Goal: Transaction & Acquisition: Purchase product/service

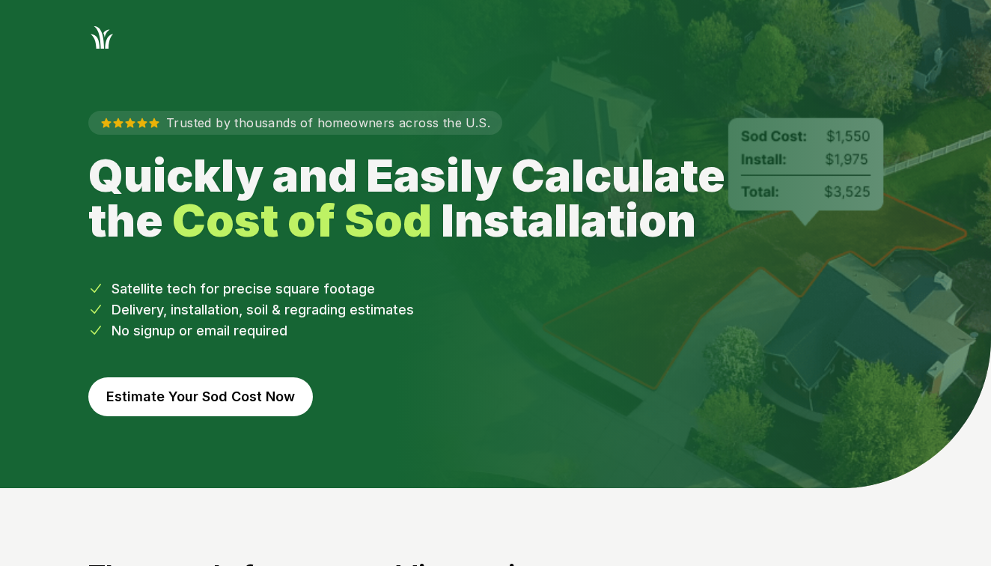
click at [251, 391] on button "Estimate Your Sod Cost Now" at bounding box center [200, 396] width 224 height 39
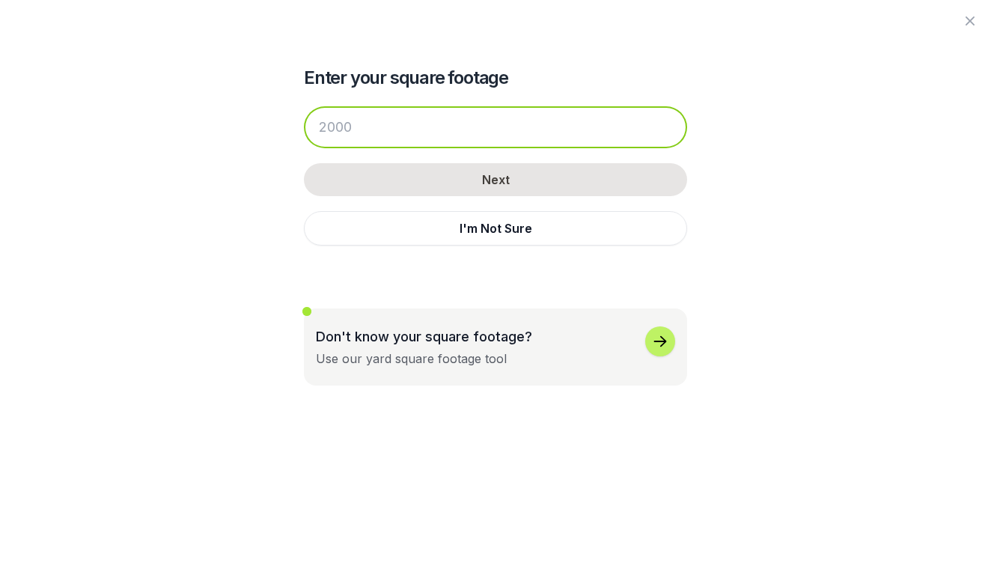
click at [373, 130] on input "number" at bounding box center [495, 127] width 383 height 42
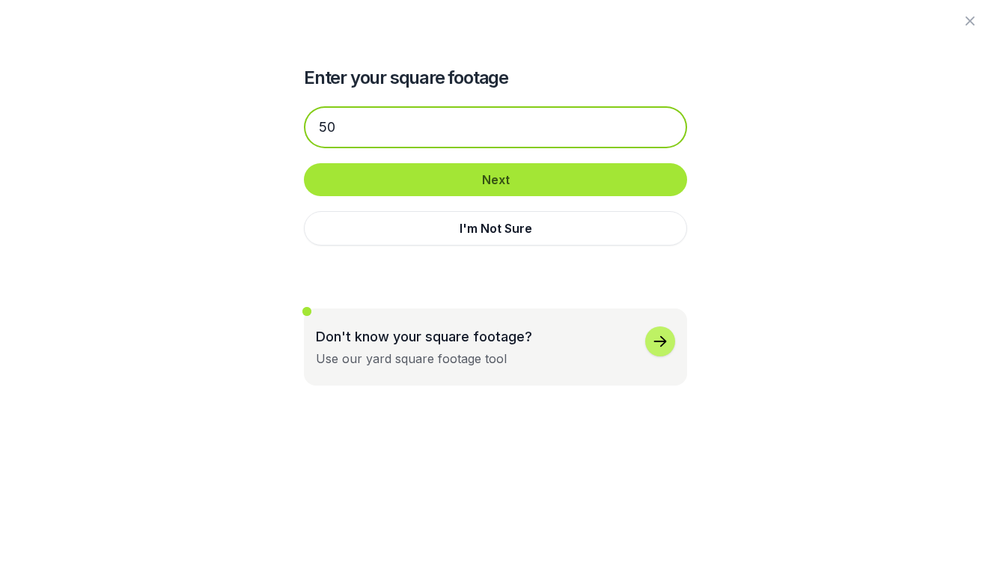
type input "50"
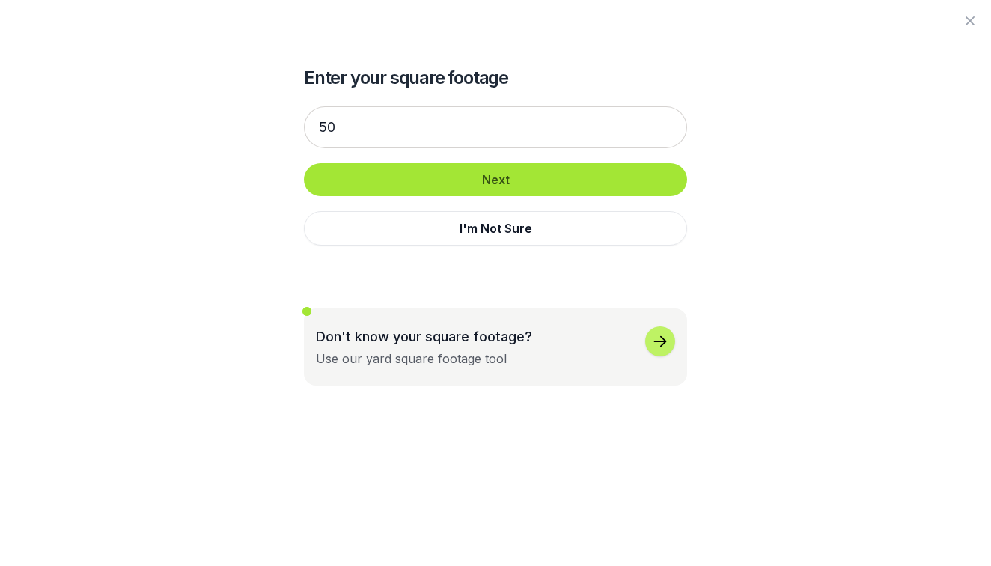
click at [440, 189] on button "Next" at bounding box center [495, 179] width 383 height 33
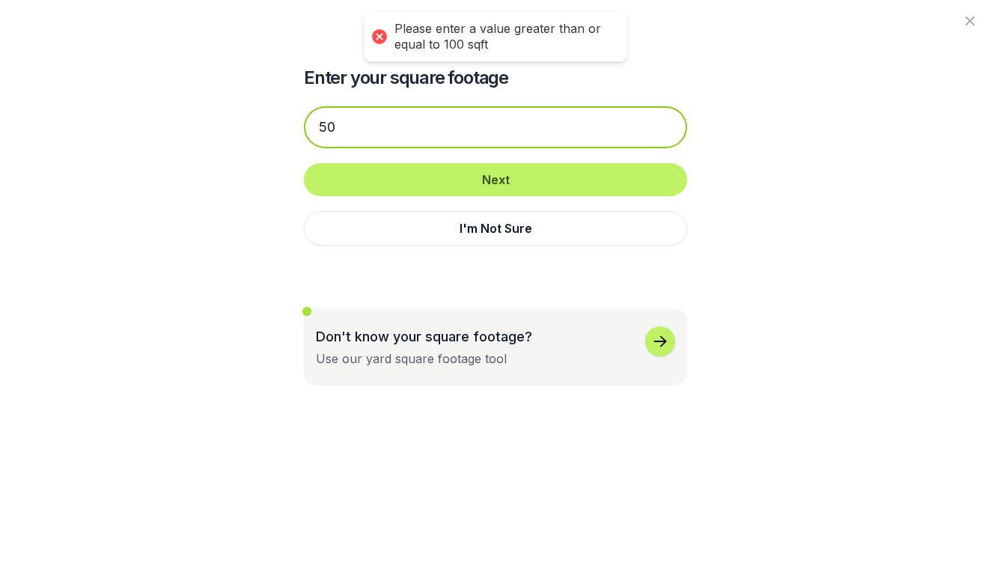
click at [372, 126] on input "50" at bounding box center [495, 127] width 383 height 42
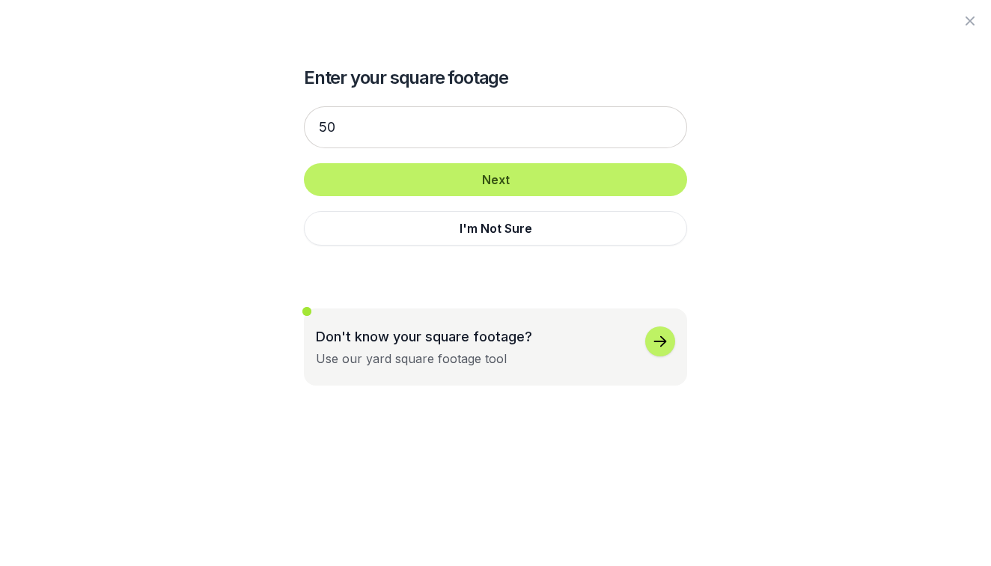
click at [662, 346] on icon "button" at bounding box center [660, 341] width 18 height 18
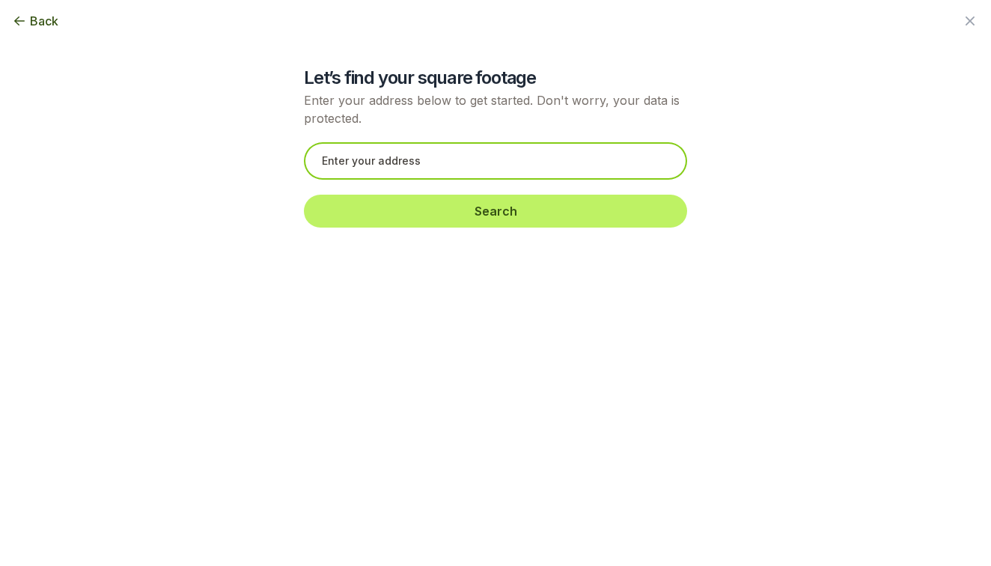
click at [572, 162] on input "text" at bounding box center [495, 160] width 383 height 37
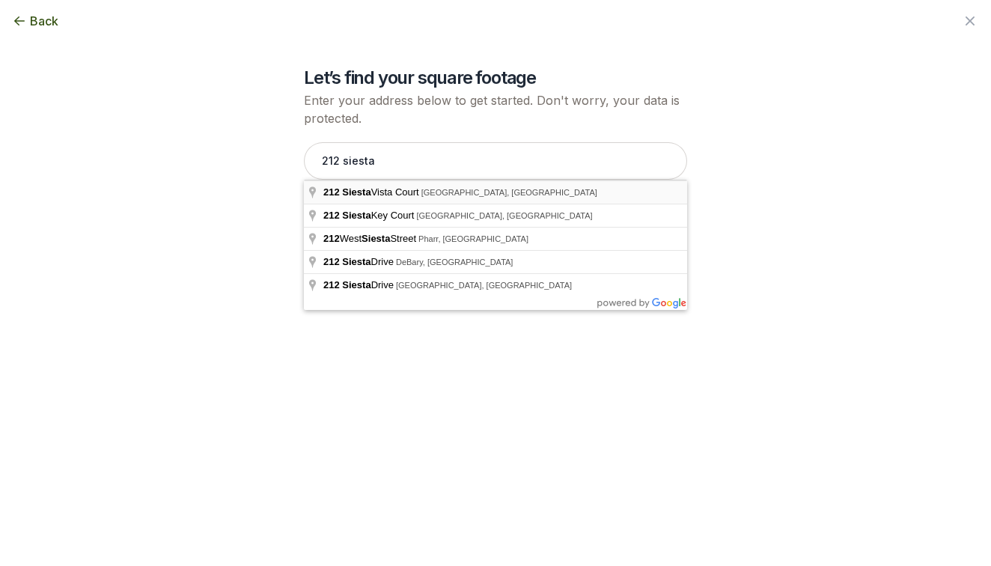
type input "[STREET_ADDRESS]"
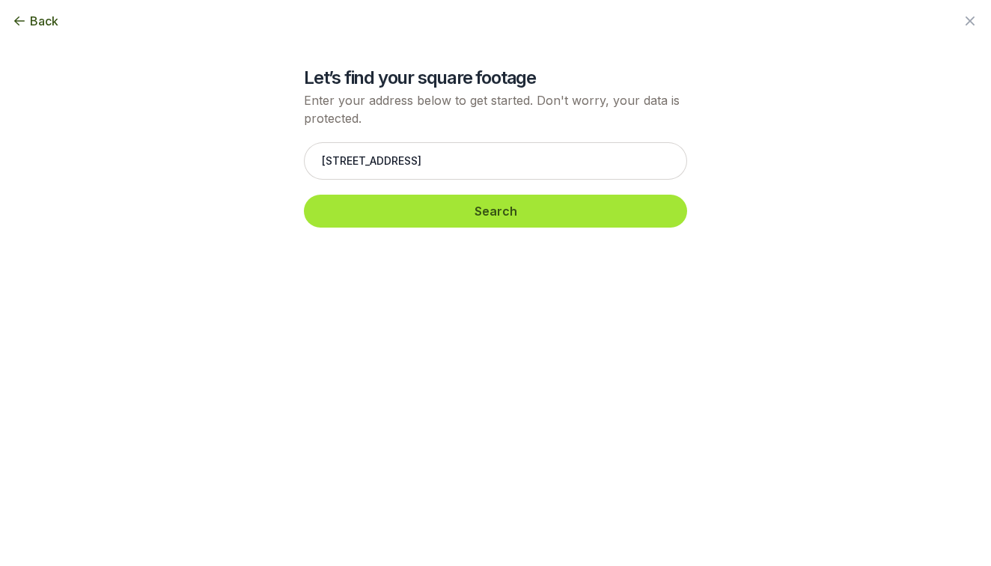
click at [498, 212] on button "Search" at bounding box center [495, 211] width 383 height 33
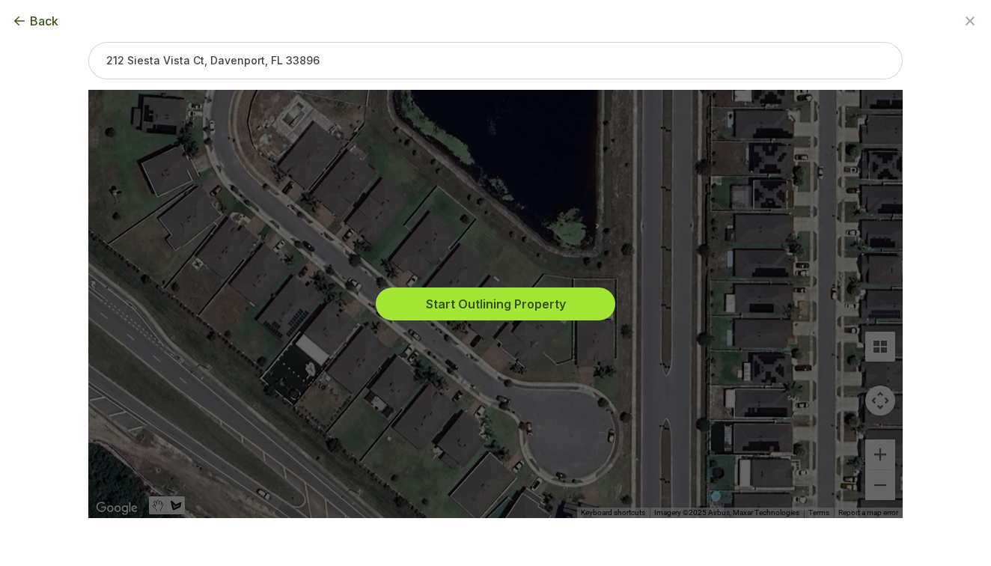
click at [475, 302] on button "Start Outlining Property" at bounding box center [495, 303] width 239 height 33
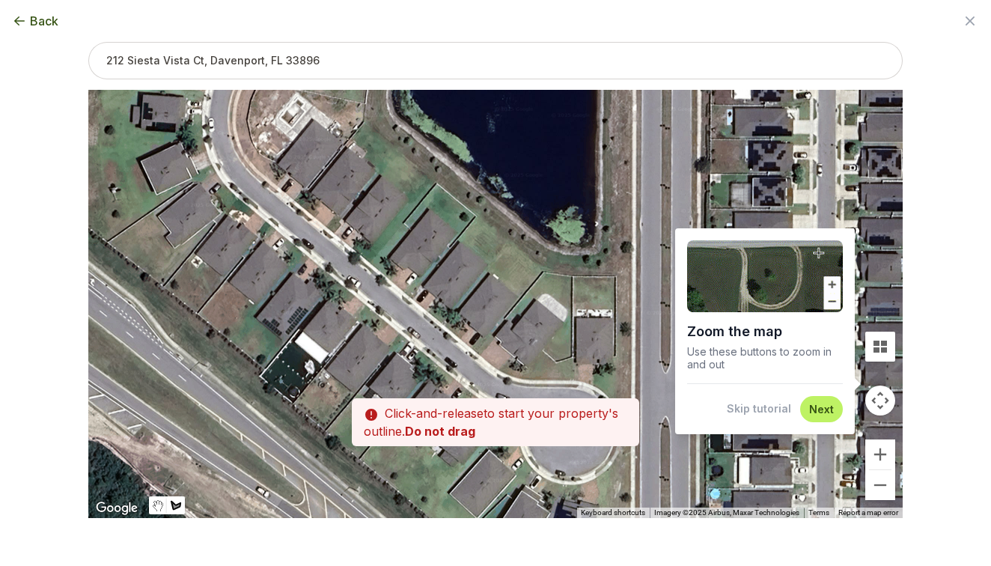
click at [452, 324] on div at bounding box center [495, 304] width 814 height 428
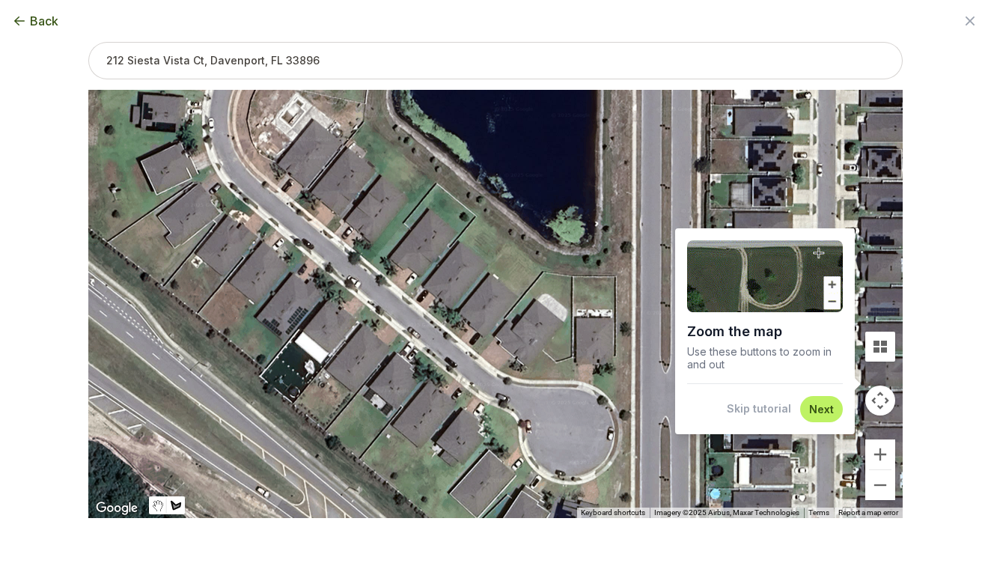
click at [452, 324] on div at bounding box center [495, 304] width 814 height 428
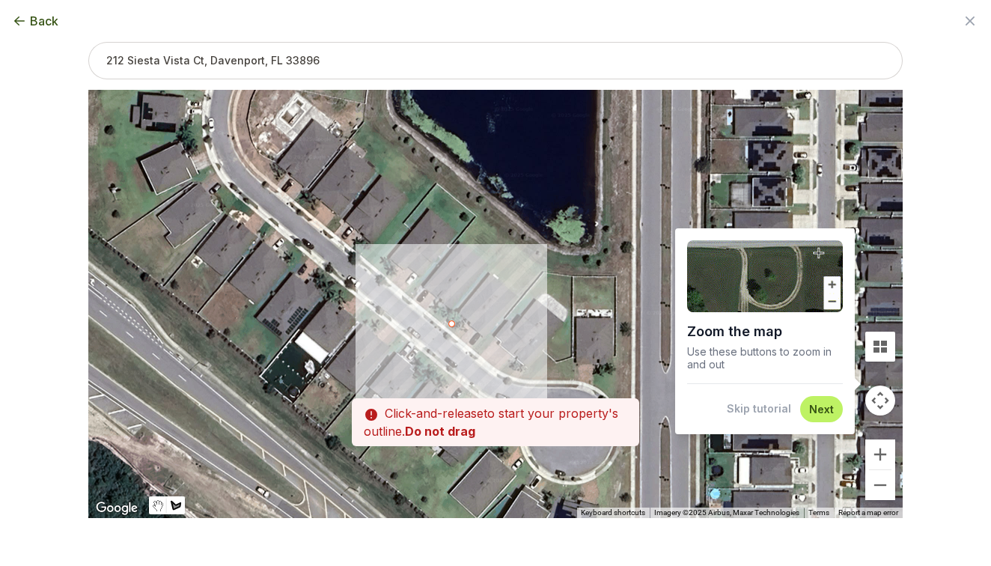
click at [453, 327] on div at bounding box center [495, 304] width 814 height 428
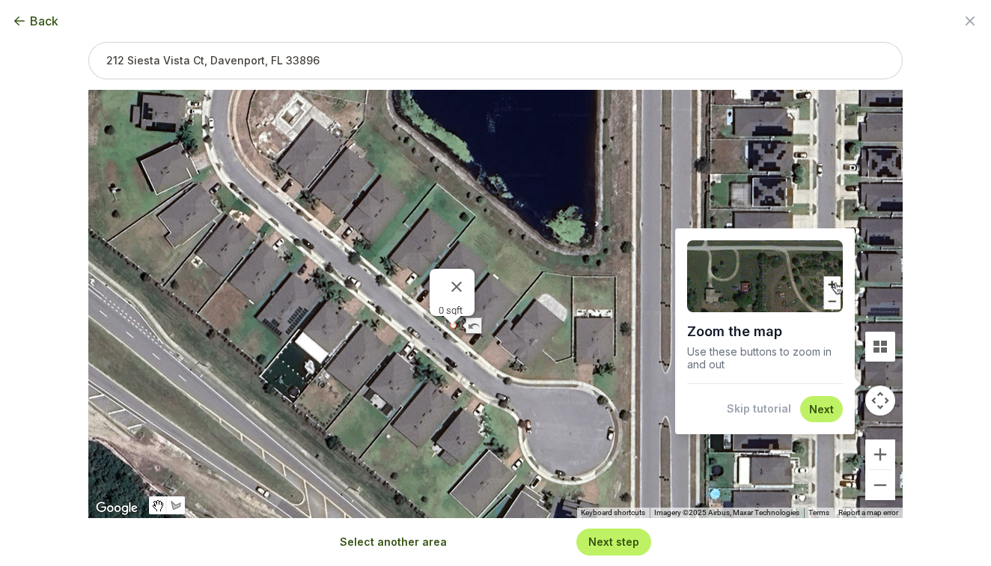
click at [456, 329] on div at bounding box center [454, 326] width 8 height 8
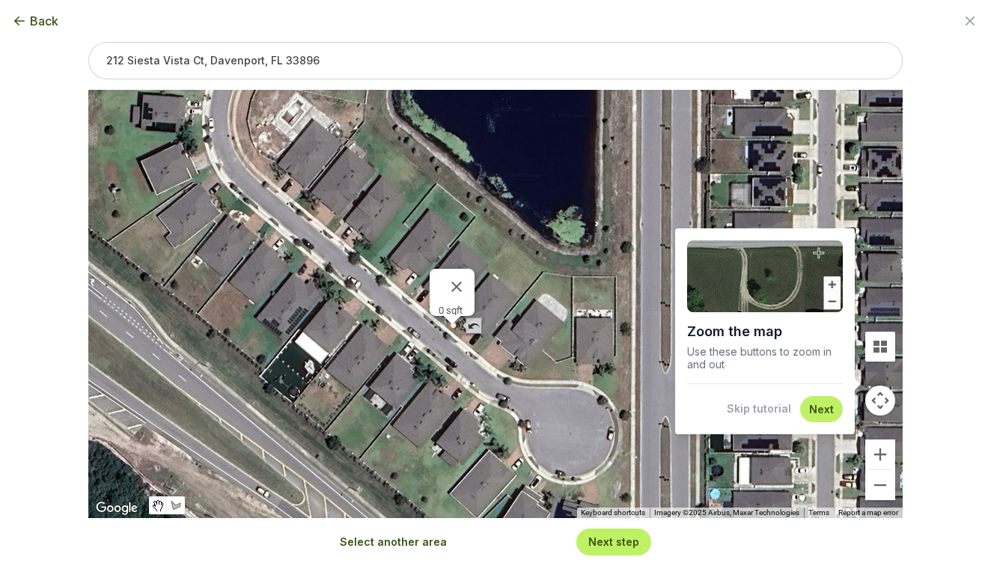
click at [468, 338] on button "Undo last edit" at bounding box center [472, 328] width 22 height 22
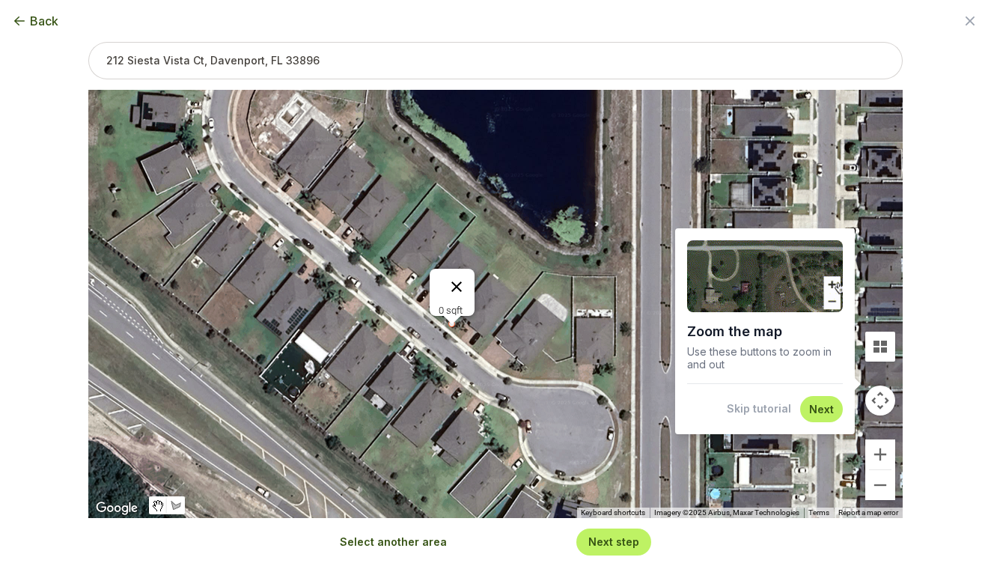
click at [459, 276] on button "Close" at bounding box center [456, 287] width 36 height 36
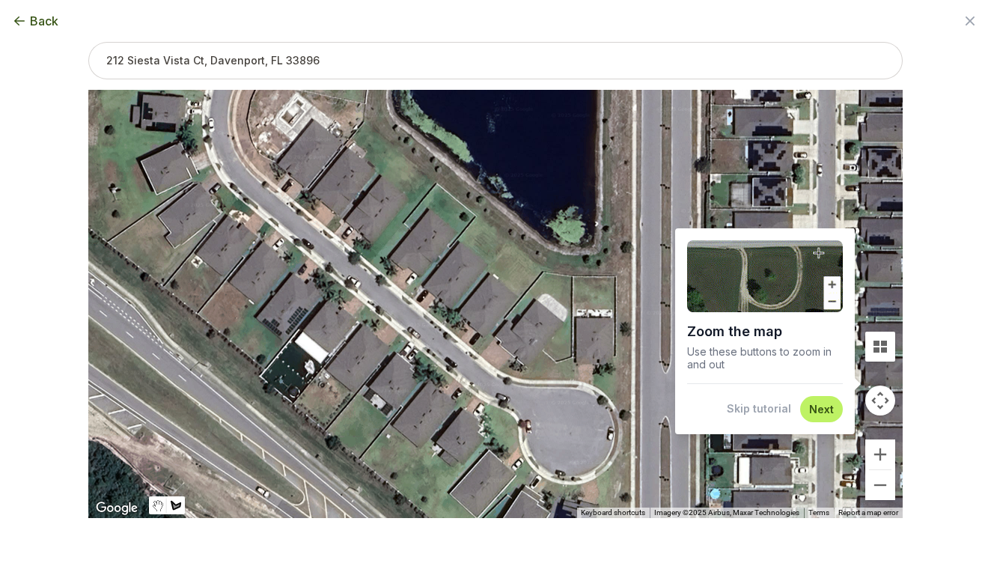
click at [453, 324] on div at bounding box center [495, 304] width 814 height 428
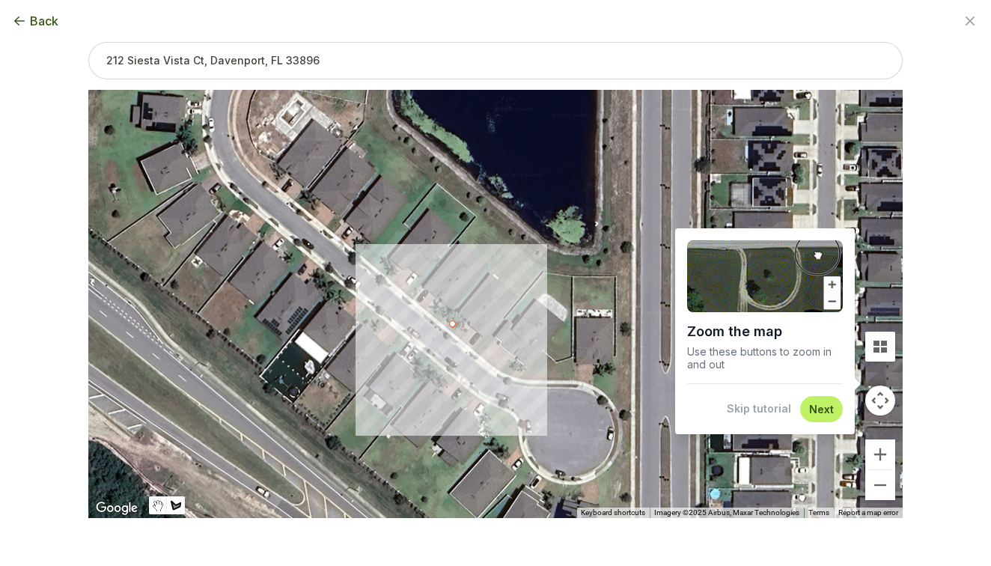
click at [462, 336] on div at bounding box center [495, 304] width 814 height 428
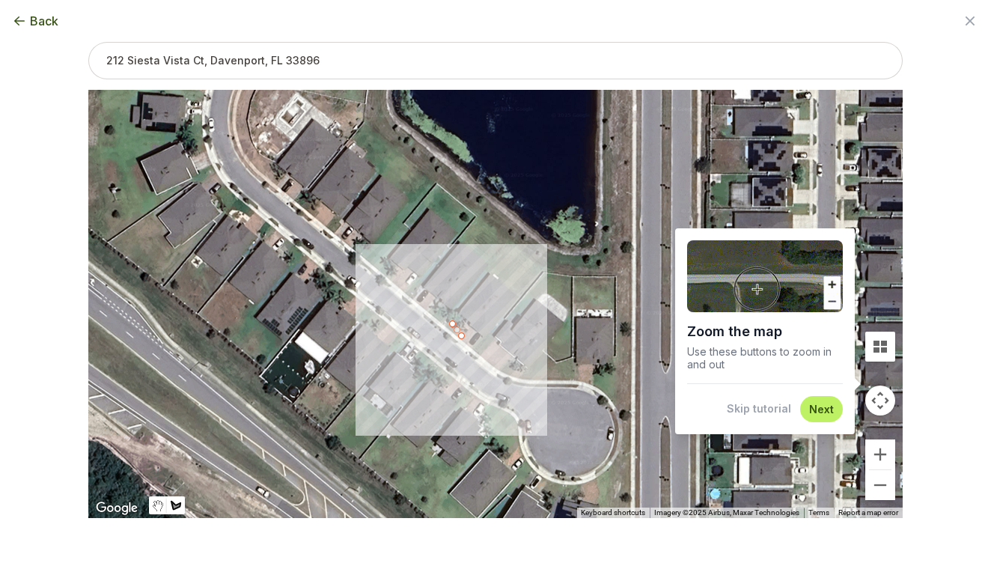
click at [450, 327] on div at bounding box center [495, 304] width 814 height 428
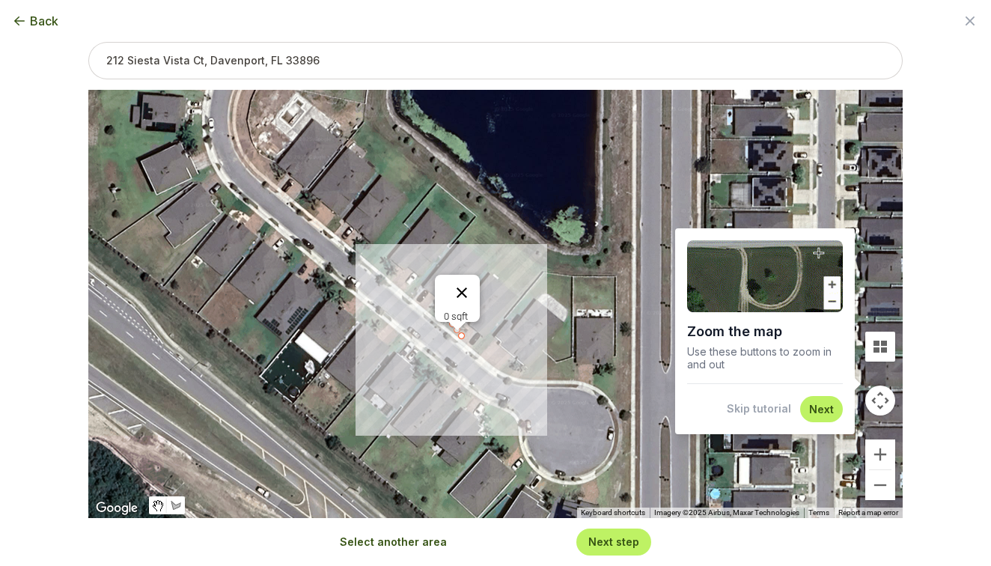
click at [462, 283] on button "Close" at bounding box center [462, 293] width 36 height 36
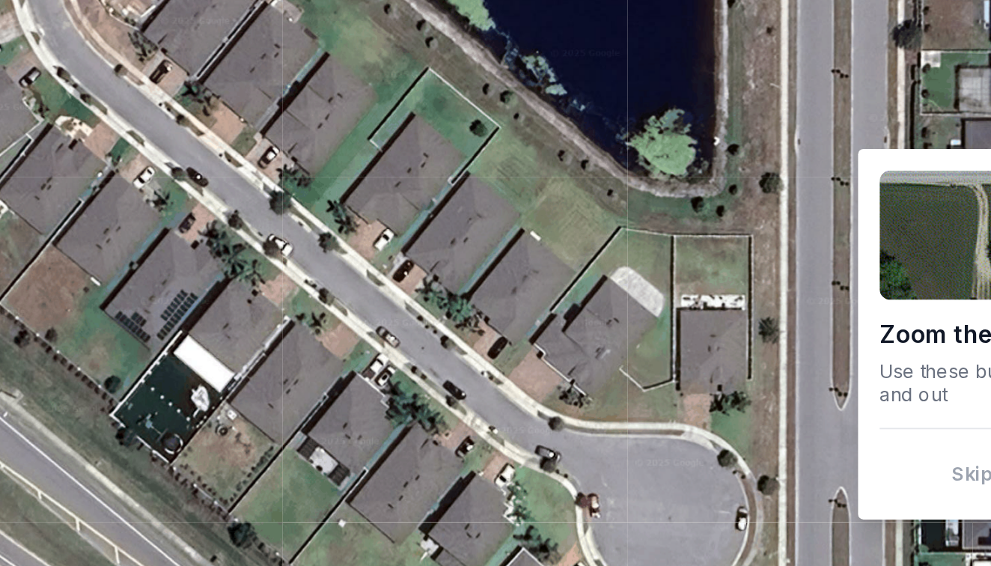
click at [251, 178] on div at bounding box center [495, 304] width 814 height 428
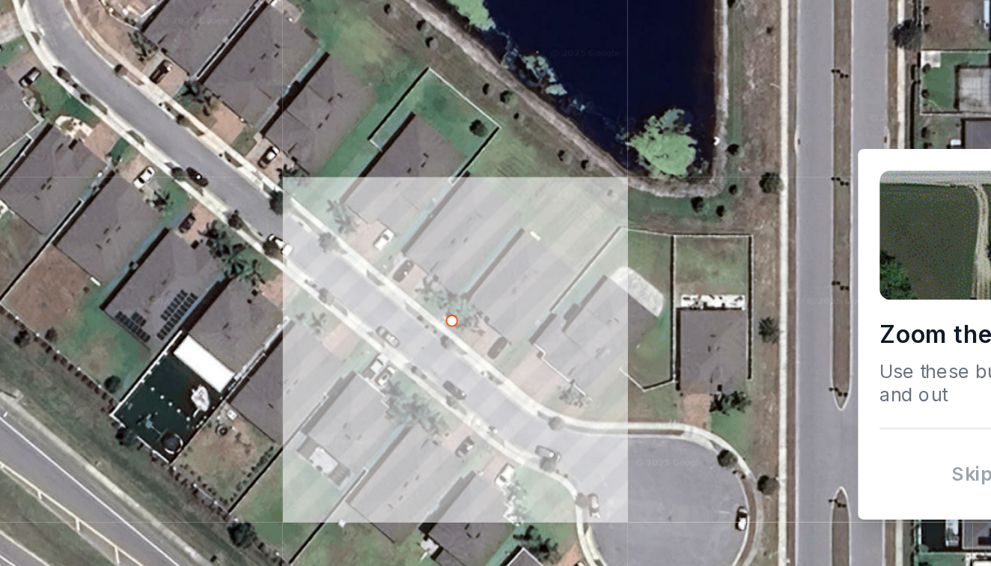
click at [264, 189] on div at bounding box center [495, 304] width 814 height 428
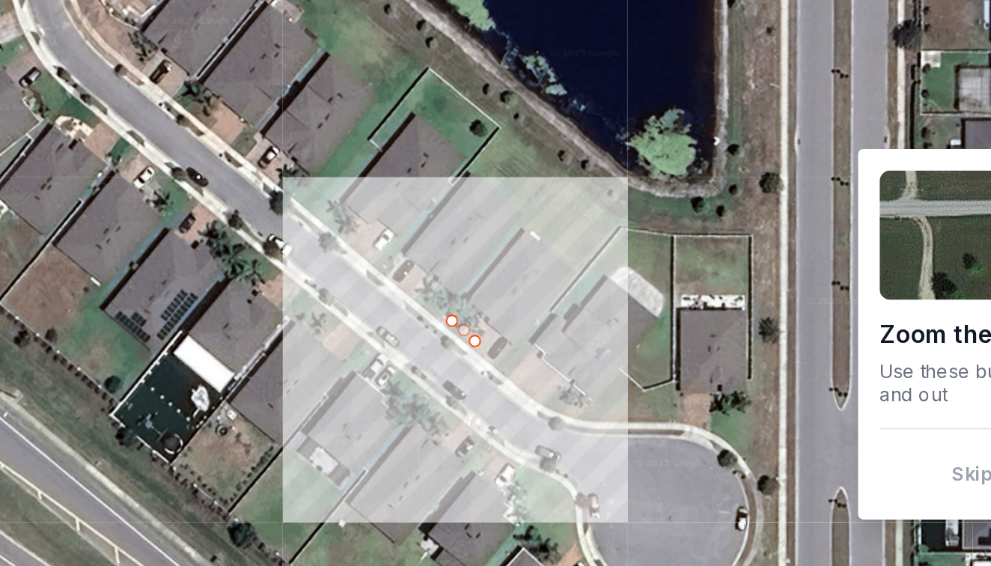
click at [264, 189] on div at bounding box center [495, 304] width 814 height 428
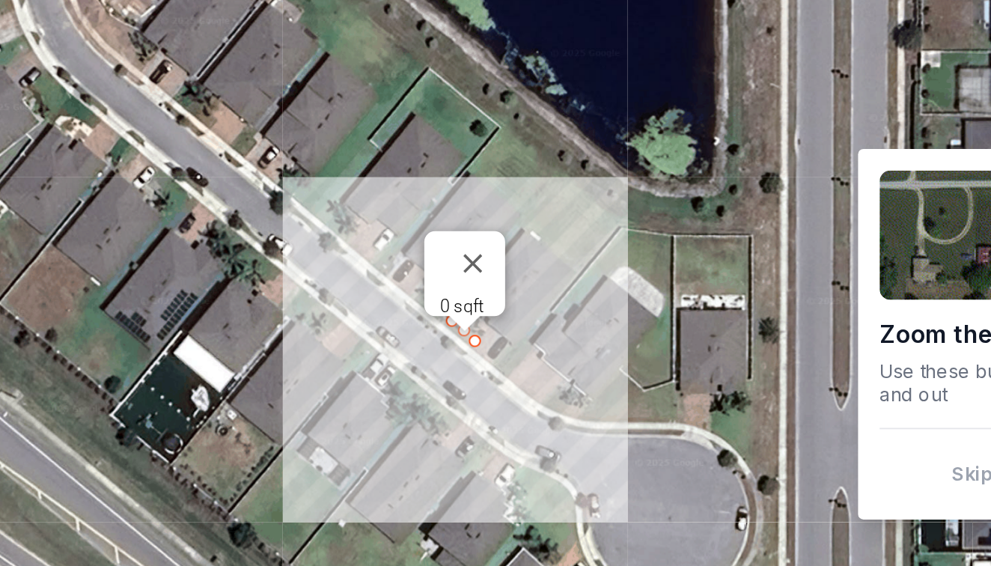
click at [443, 310] on div "0 sqft" at bounding box center [461, 315] width 36 height 11
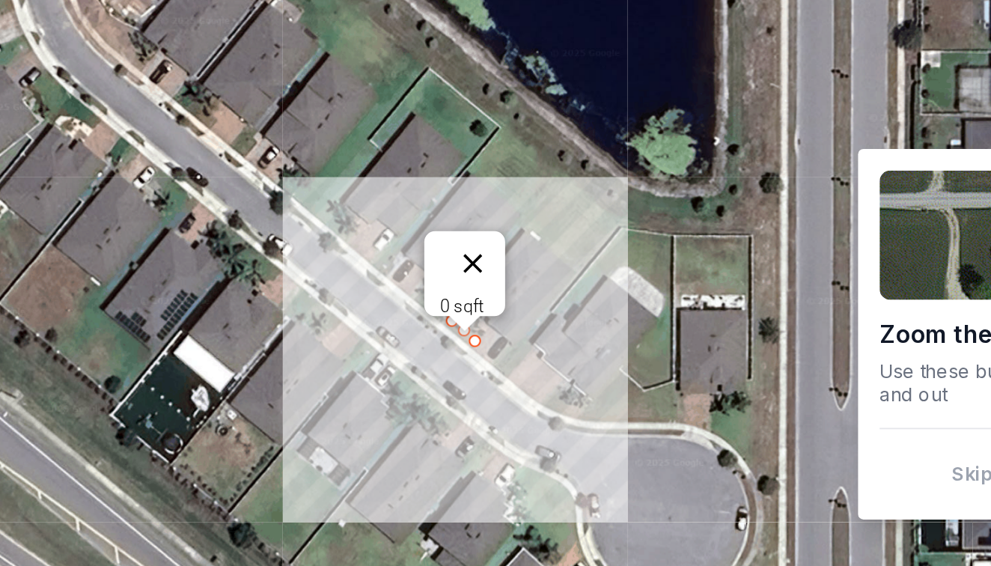
click at [443, 274] on button "Close" at bounding box center [461, 292] width 36 height 36
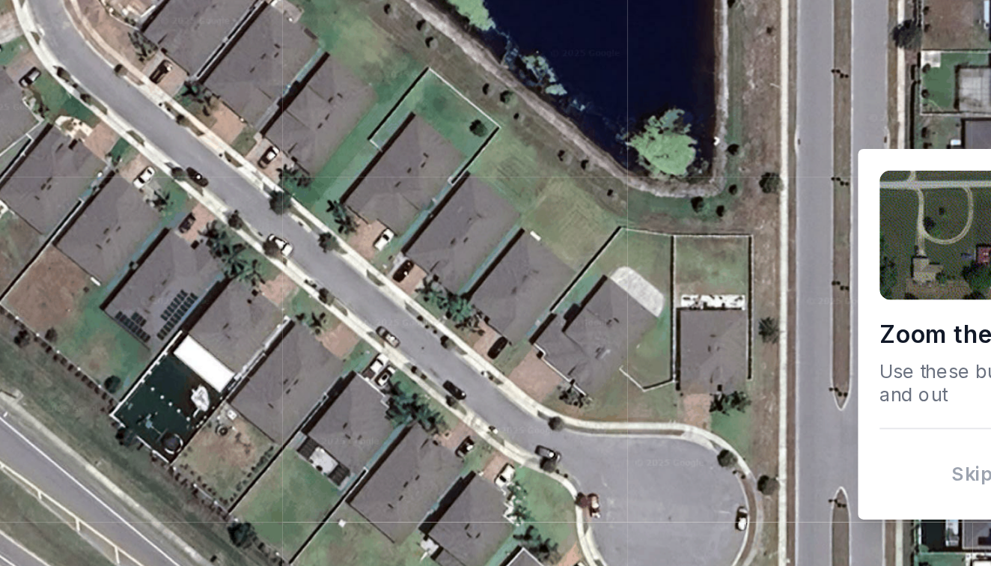
scroll to position [70, 0]
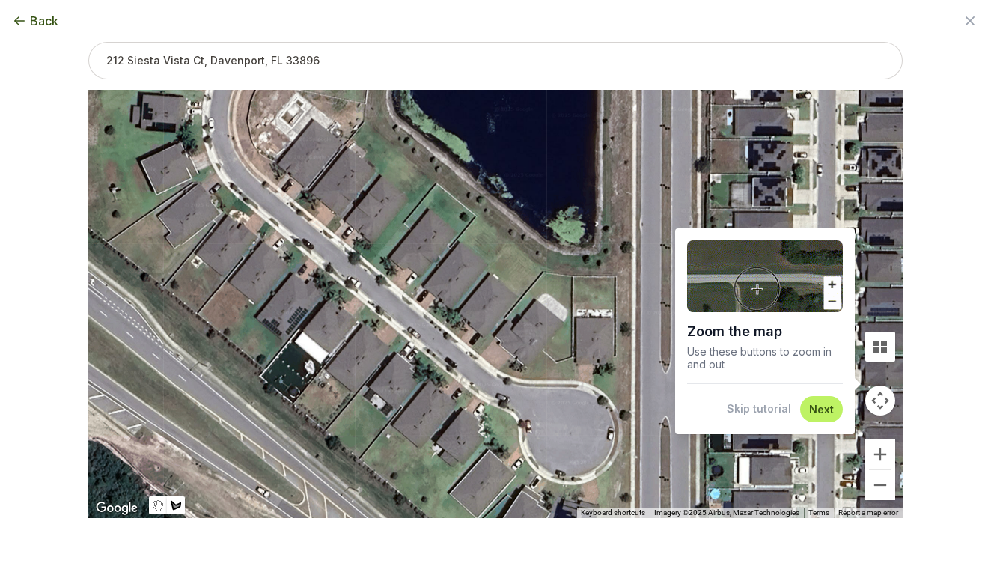
click at [819, 406] on button "Next" at bounding box center [821, 409] width 25 height 14
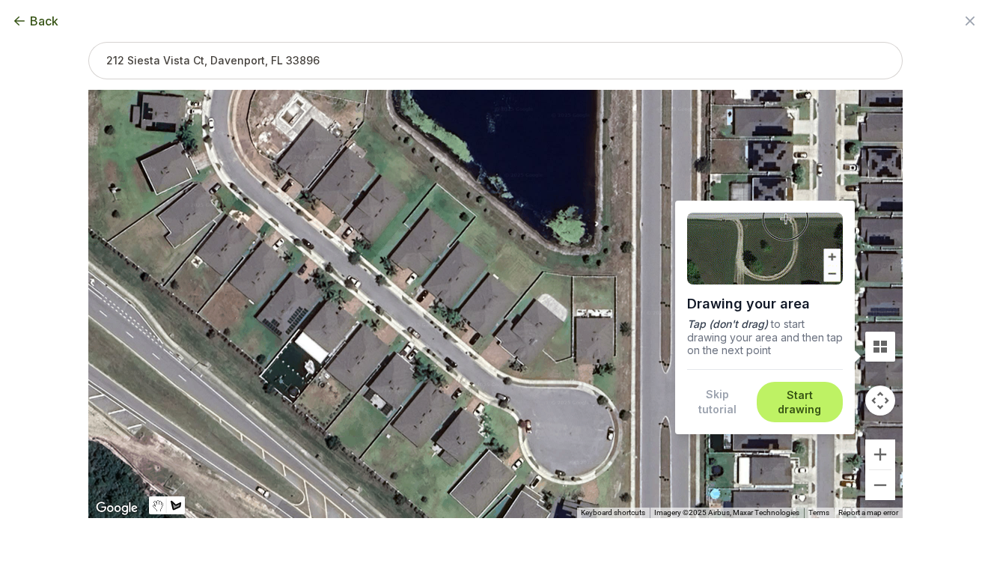
click at [792, 400] on button "Start drawing" at bounding box center [799, 402] width 68 height 29
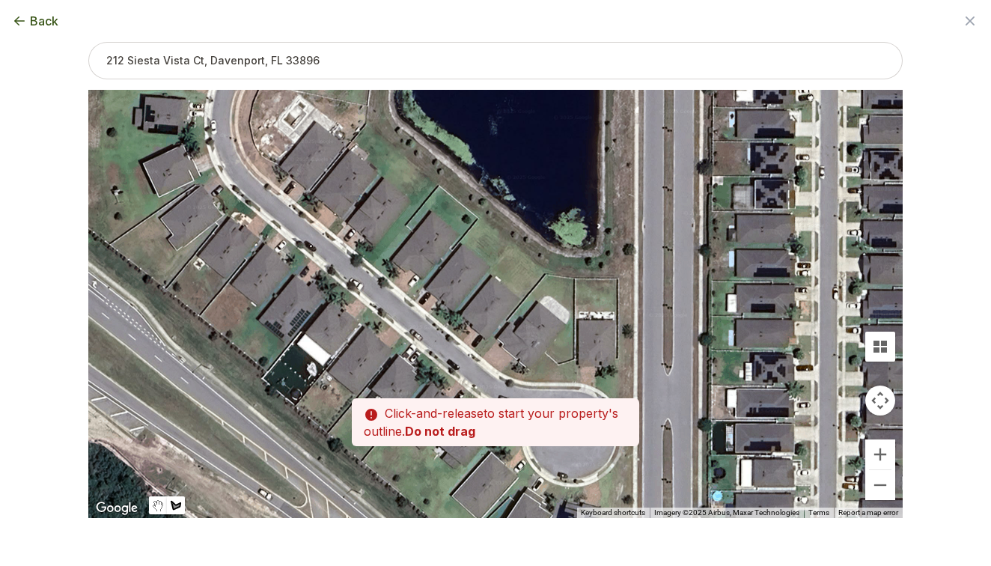
click at [454, 329] on div at bounding box center [495, 304] width 814 height 428
click at [450, 328] on div at bounding box center [495, 304] width 814 height 428
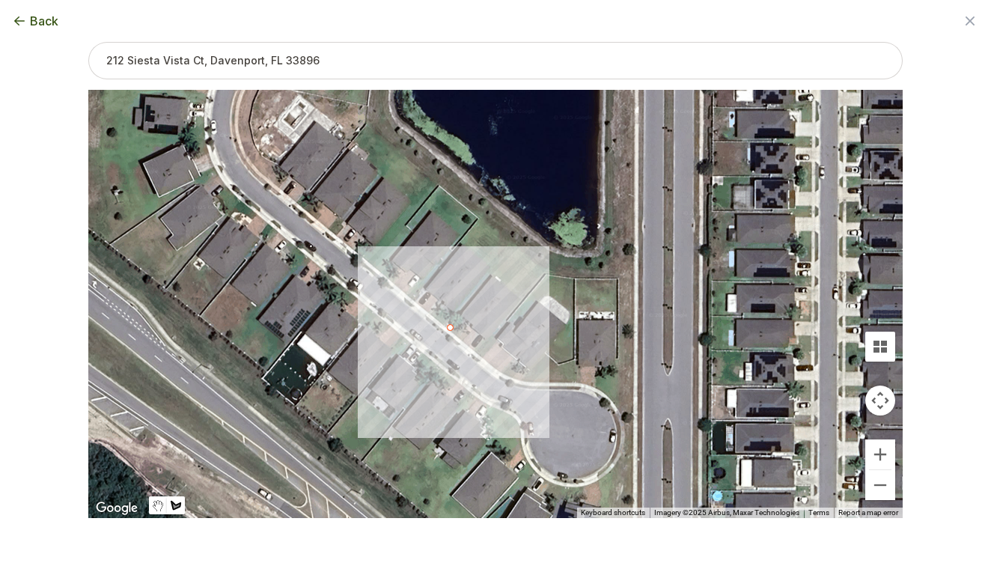
click at [462, 339] on div at bounding box center [495, 304] width 814 height 428
click at [467, 331] on div at bounding box center [495, 304] width 814 height 428
click at [458, 325] on div at bounding box center [495, 304] width 814 height 428
click at [455, 325] on div at bounding box center [495, 304] width 814 height 428
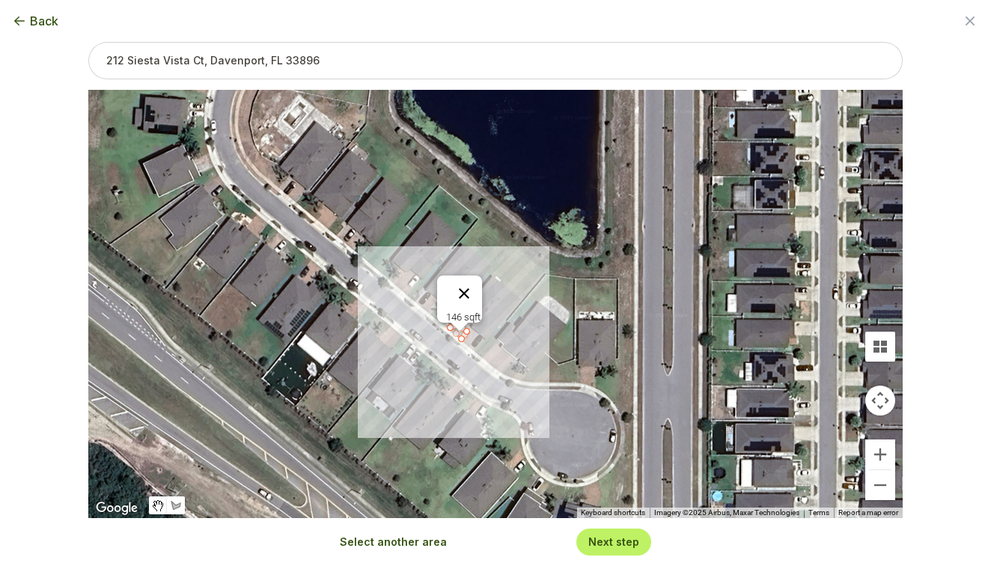
click at [470, 285] on button "Close" at bounding box center [464, 293] width 36 height 36
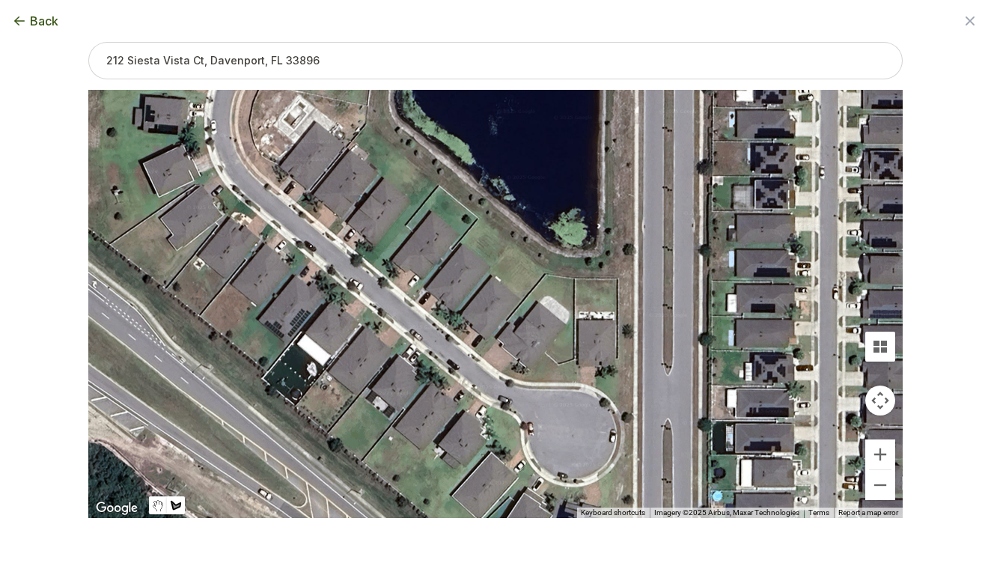
scroll to position [40, 0]
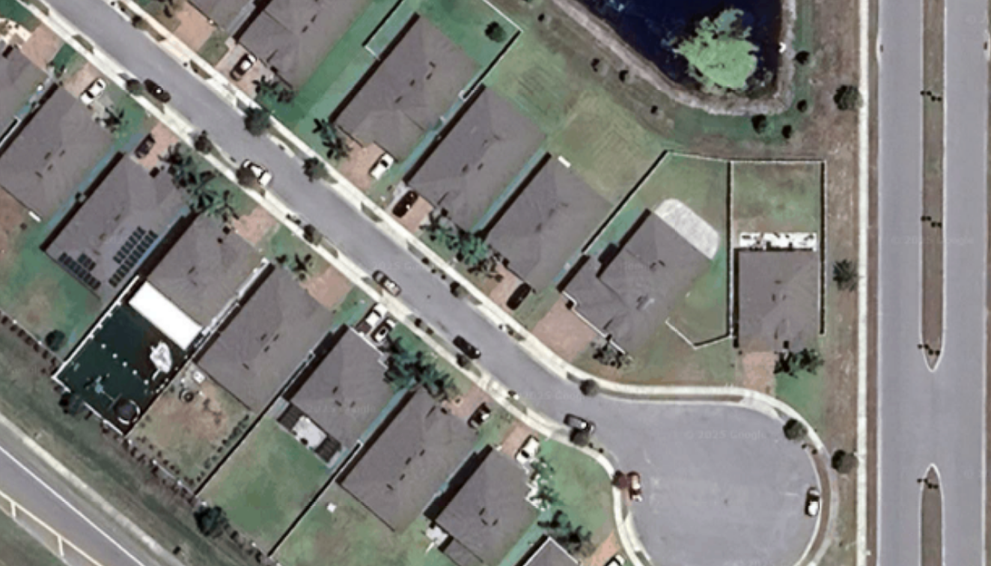
click at [209, 123] on div at bounding box center [495, 304] width 814 height 428
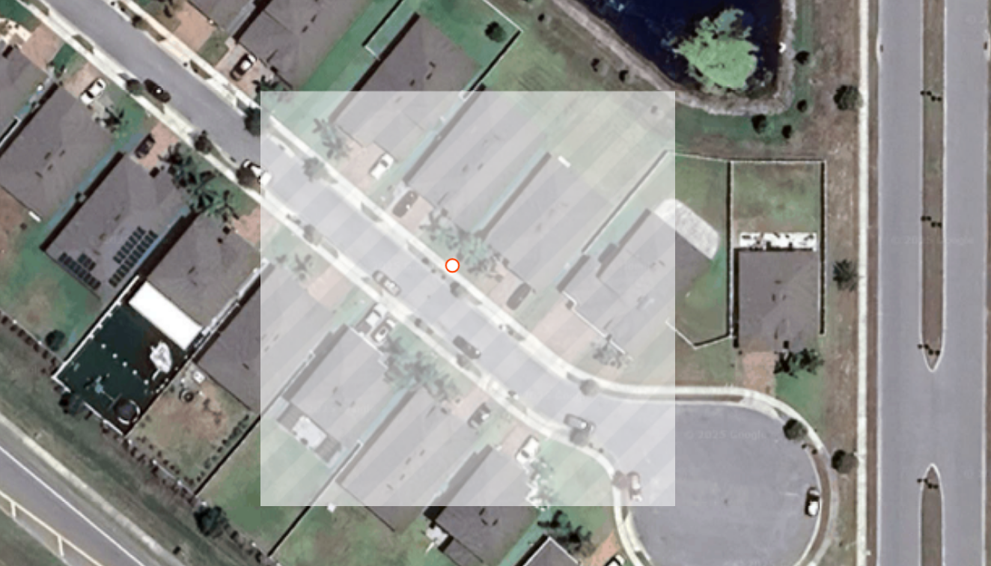
click at [212, 118] on div at bounding box center [495, 304] width 814 height 428
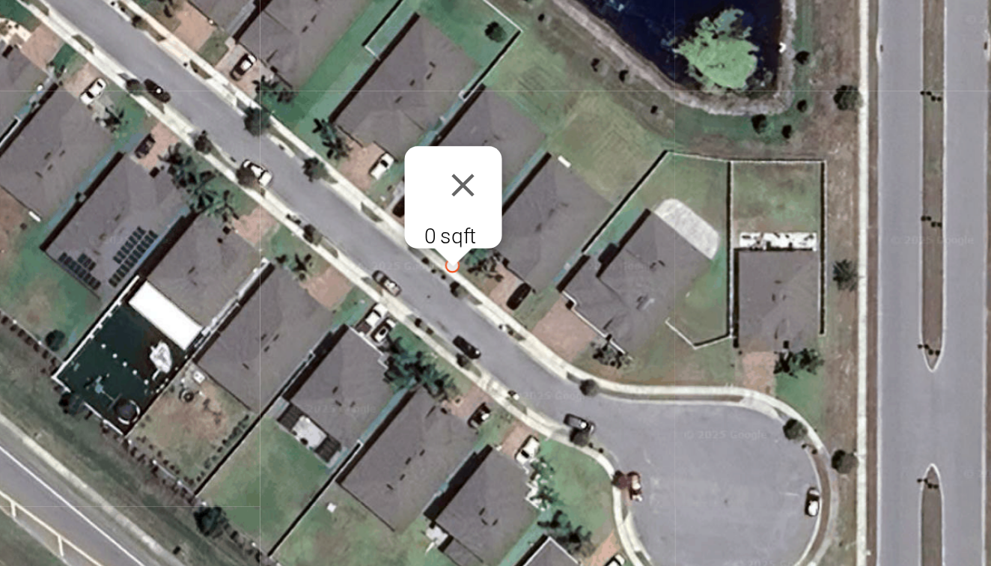
click at [438, 319] on div at bounding box center [447, 323] width 19 height 9
click at [433, 272] on button "Close" at bounding box center [451, 290] width 36 height 36
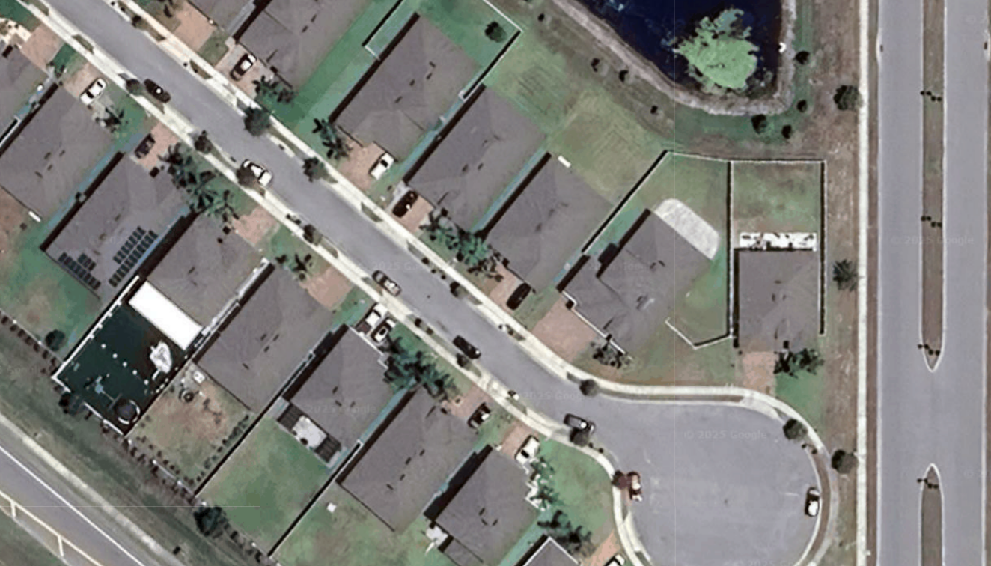
click at [210, 123] on div at bounding box center [495, 304] width 814 height 428
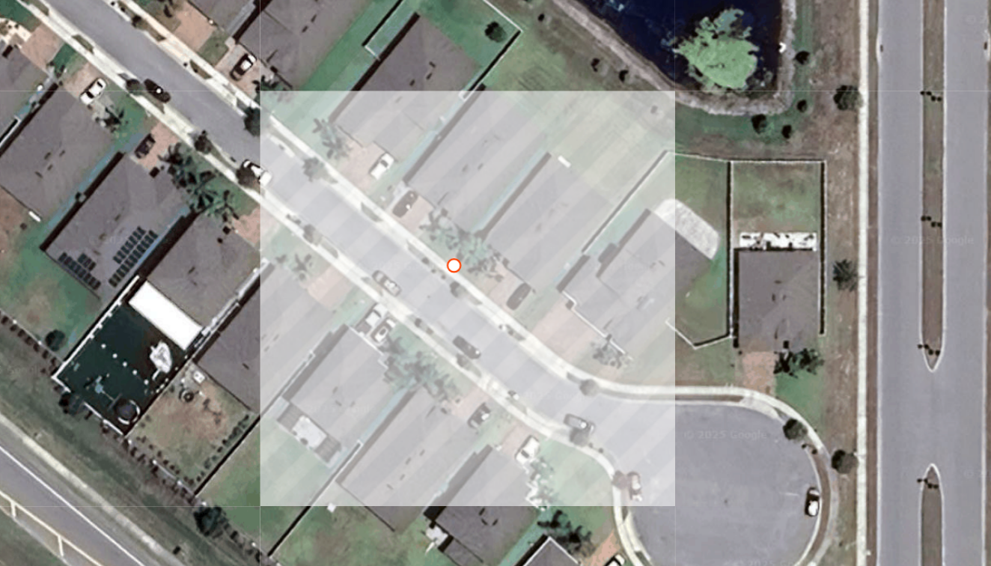
click at [224, 135] on div at bounding box center [495, 304] width 814 height 428
click at [229, 129] on div at bounding box center [495, 304] width 814 height 428
click at [210, 122] on div at bounding box center [495, 304] width 814 height 428
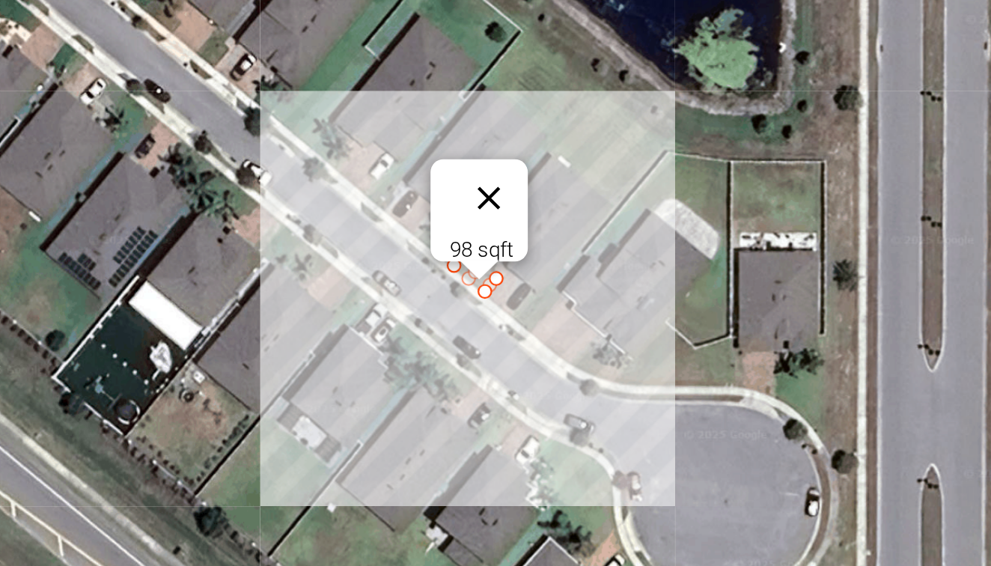
click at [445, 278] on button "Close" at bounding box center [463, 296] width 36 height 36
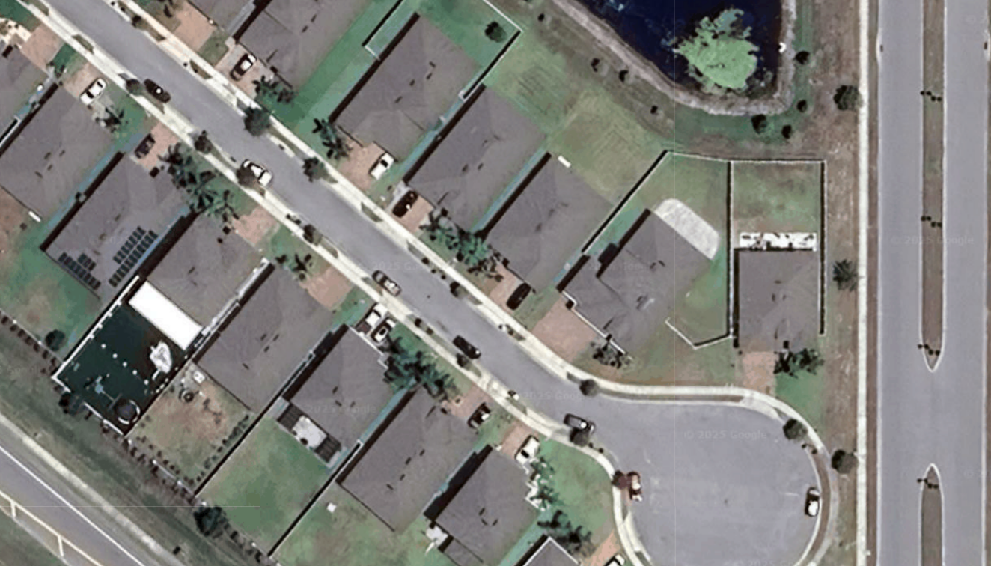
click at [230, 128] on div at bounding box center [495, 304] width 814 height 428
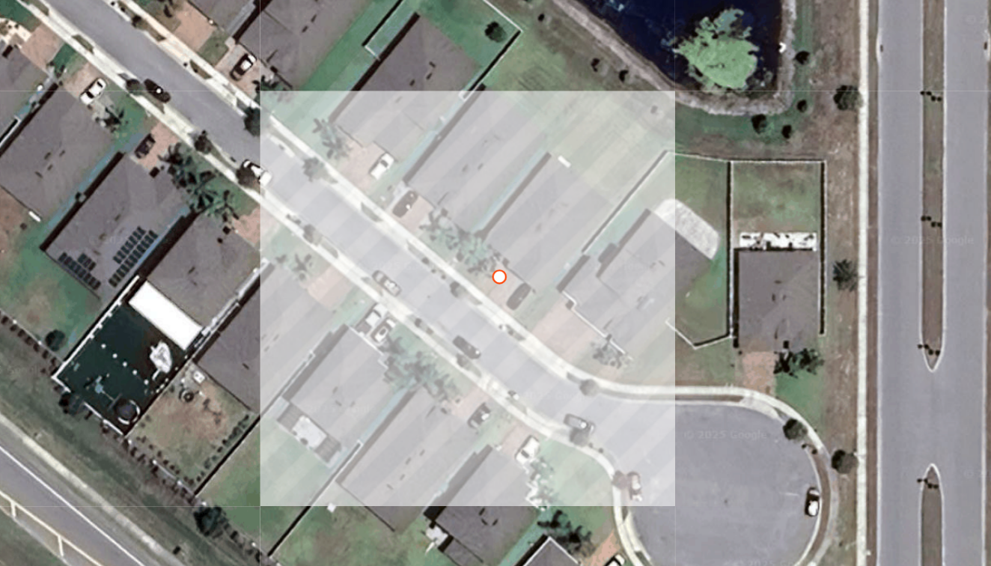
click at [230, 126] on div at bounding box center [495, 304] width 814 height 428
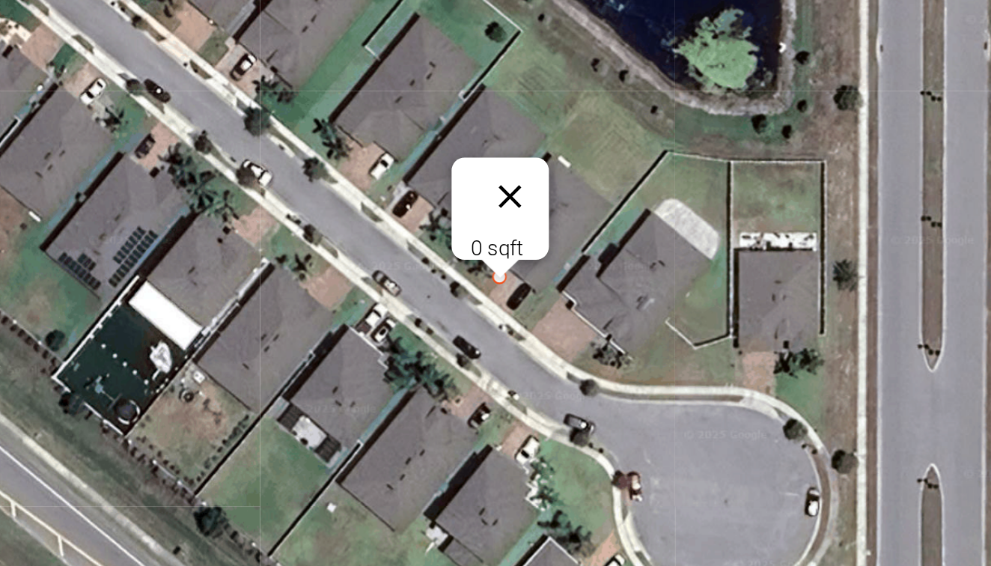
click at [455, 277] on button "Close" at bounding box center [473, 295] width 36 height 36
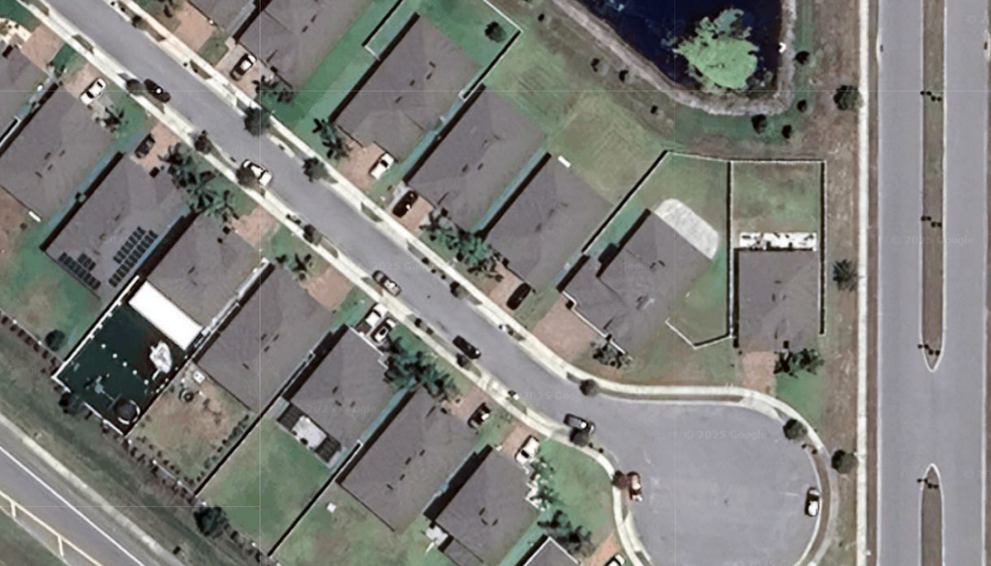
click at [230, 128] on div at bounding box center [495, 304] width 814 height 428
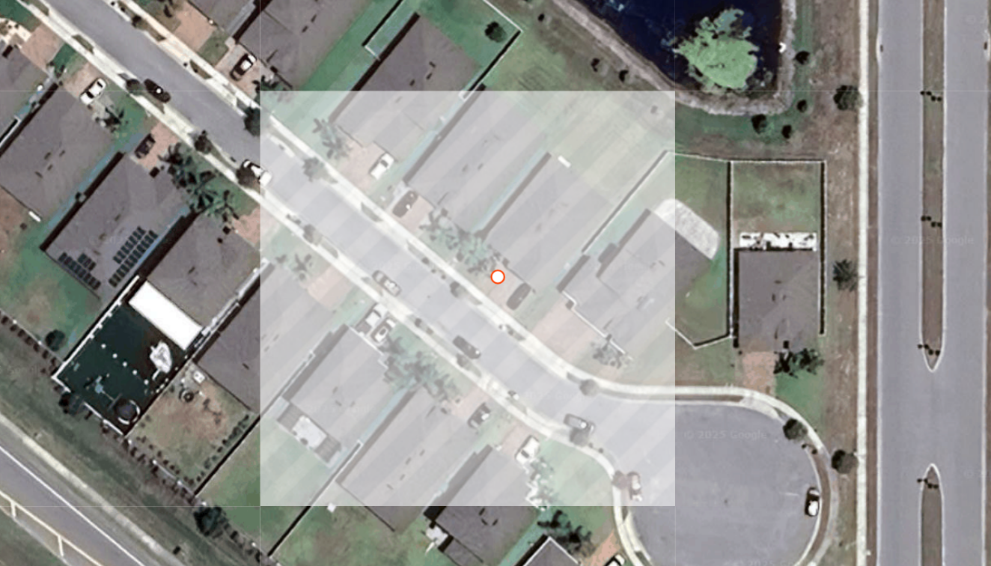
click at [224, 134] on div at bounding box center [495, 304] width 814 height 428
click at [213, 125] on div at bounding box center [495, 304] width 814 height 428
click at [228, 125] on div at bounding box center [495, 304] width 814 height 428
type input "79"
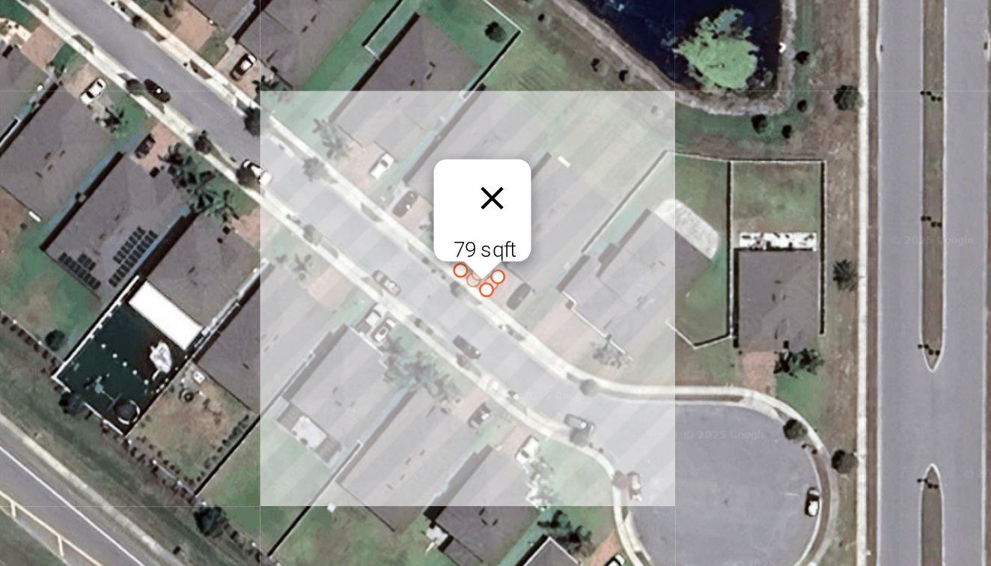
click at [447, 278] on button "Close" at bounding box center [465, 296] width 36 height 36
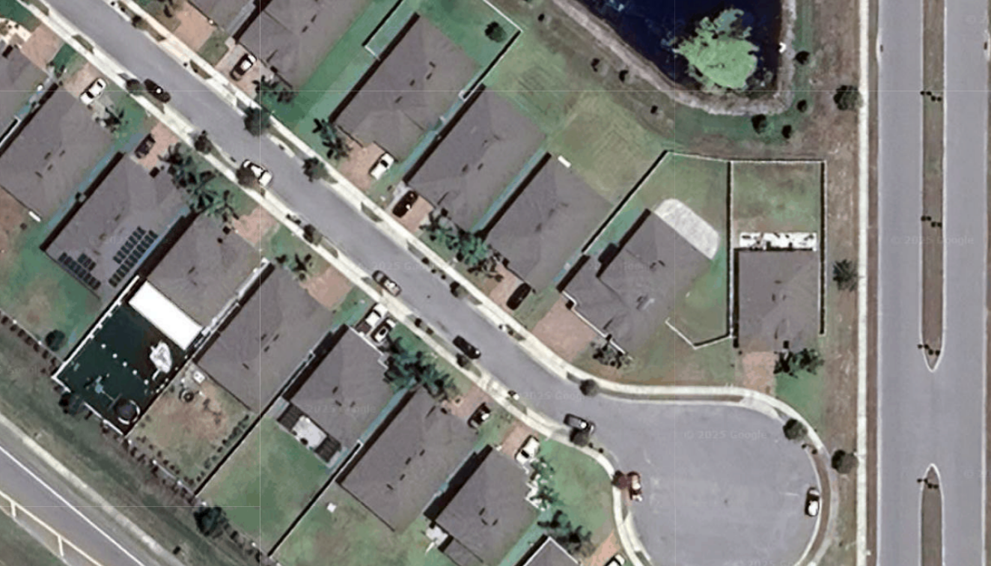
scroll to position [155, 0]
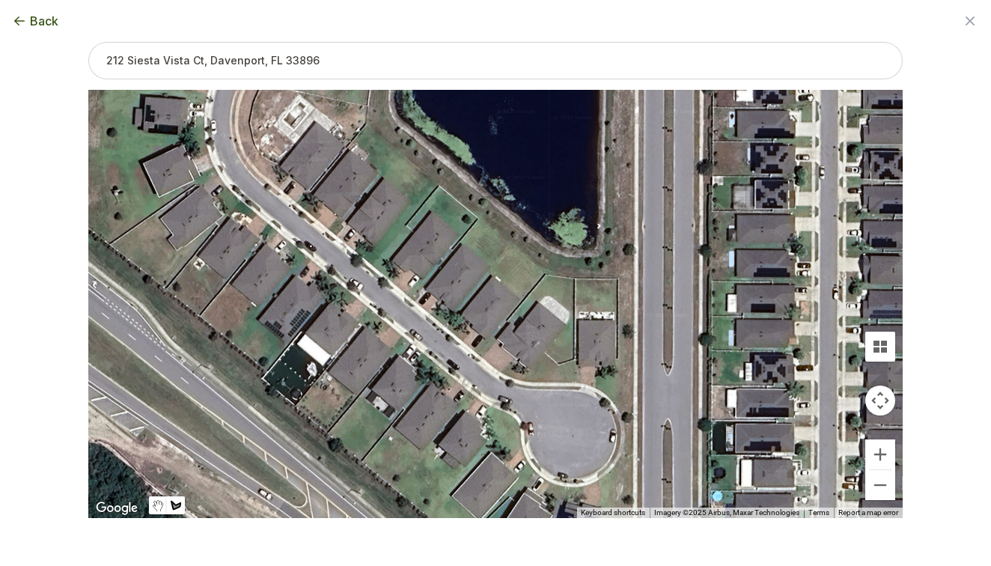
click at [966, 21] on icon "button" at bounding box center [970, 21] width 18 height 18
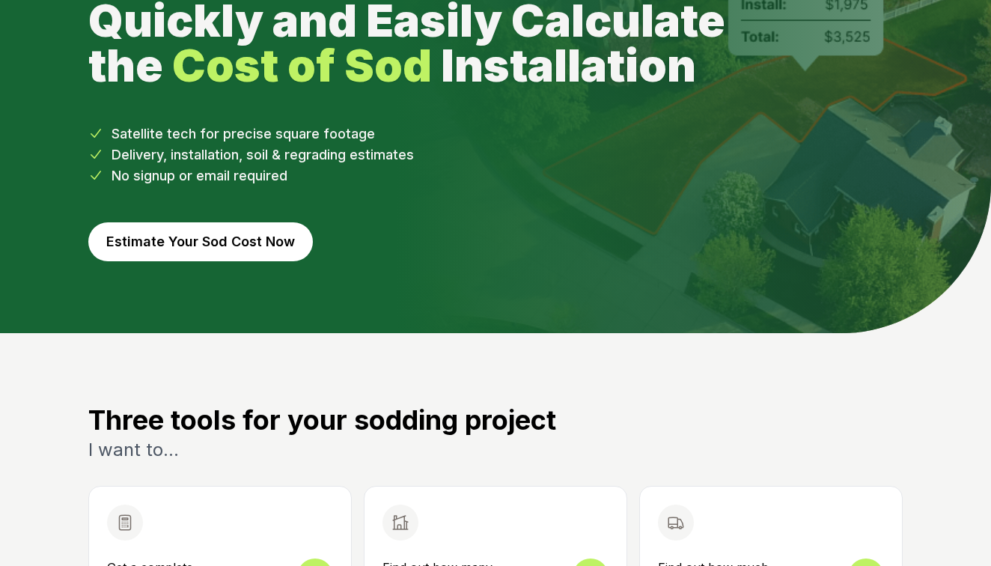
click at [219, 240] on button "Estimate Your Sod Cost Now" at bounding box center [200, 241] width 224 height 39
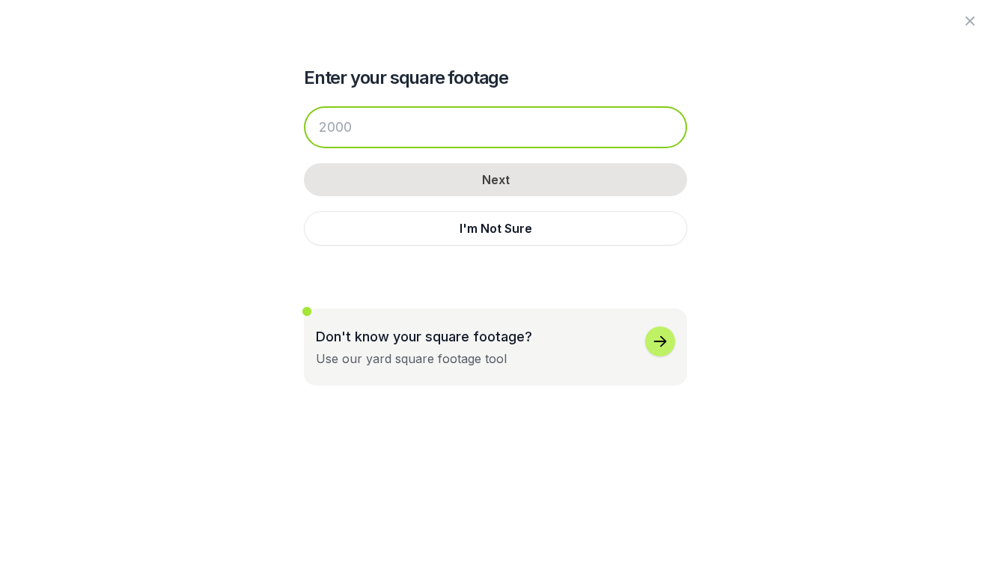
click at [389, 126] on input "number" at bounding box center [495, 127] width 383 height 42
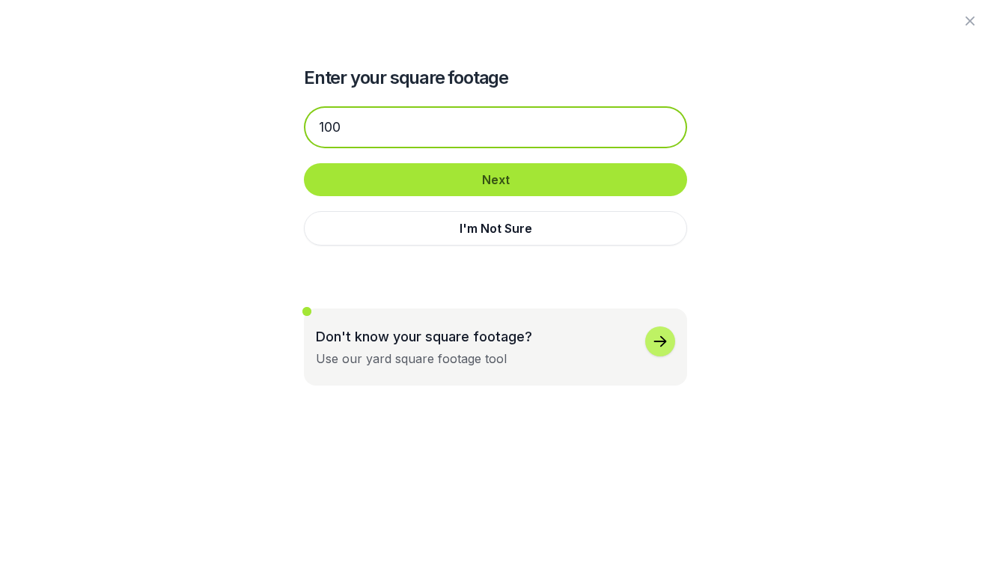
type input "100"
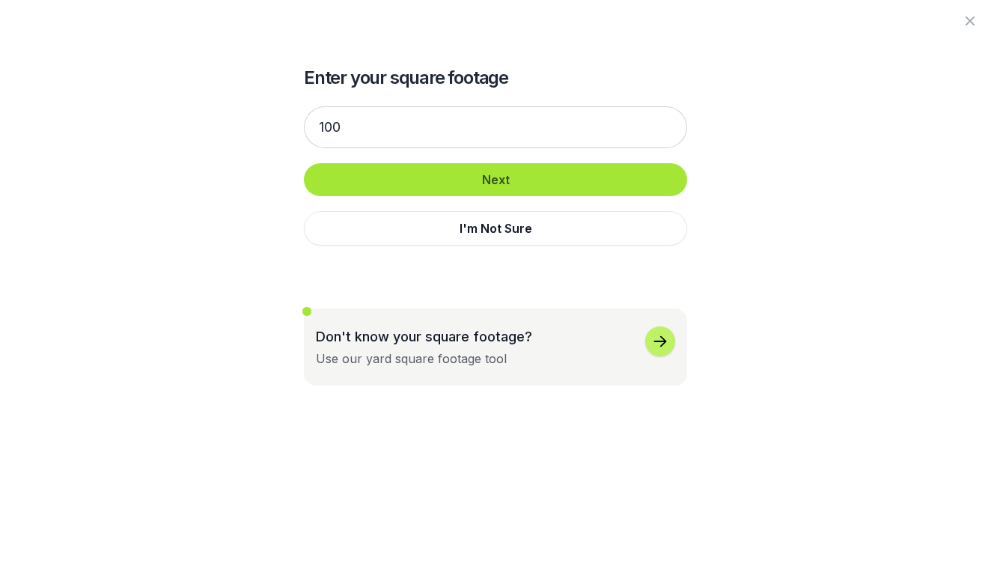
click at [477, 182] on button "Next" at bounding box center [495, 179] width 383 height 33
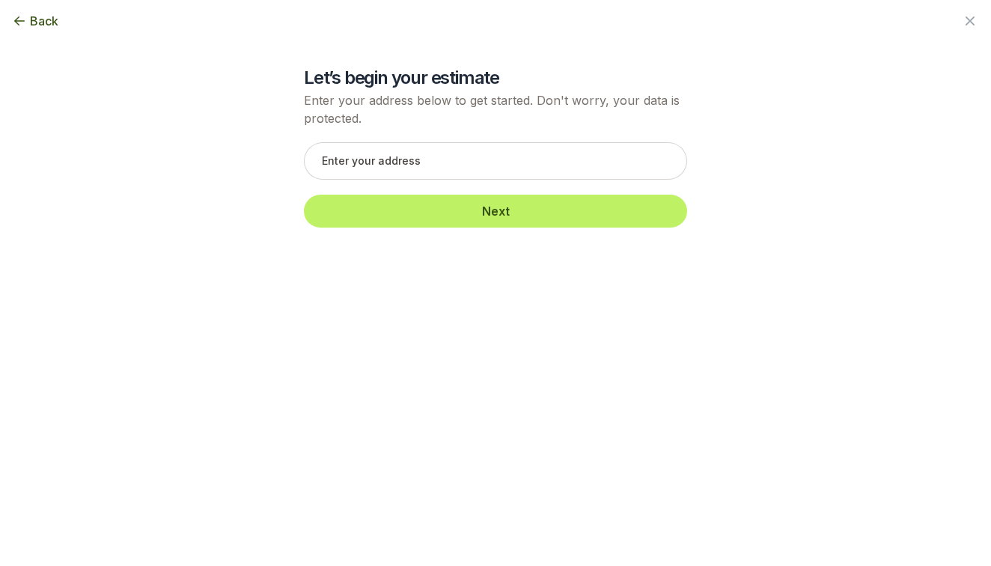
click at [49, 24] on span "Back" at bounding box center [44, 21] width 28 height 18
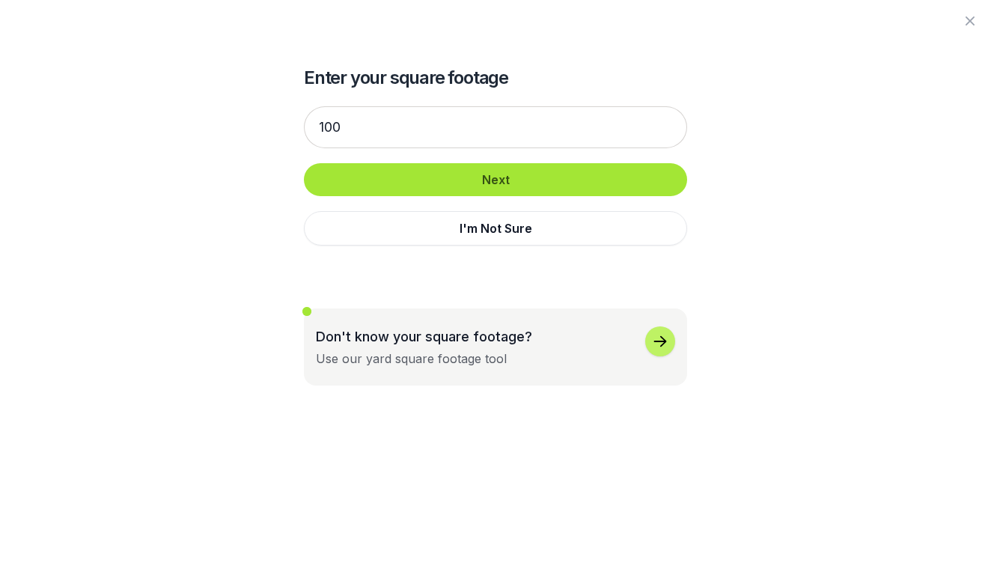
click at [344, 177] on button "Next" at bounding box center [495, 179] width 383 height 33
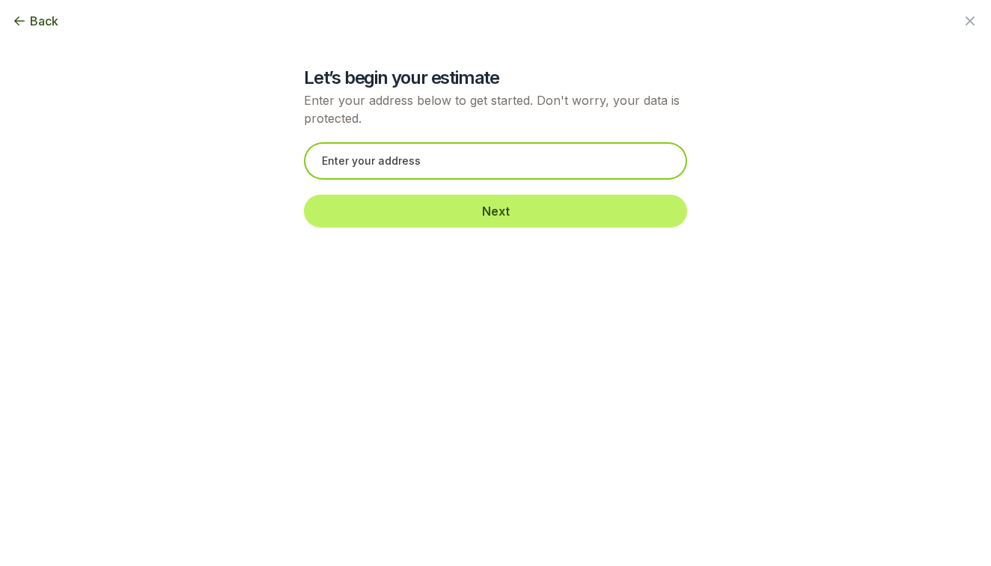
click at [342, 155] on input "text" at bounding box center [495, 160] width 383 height 37
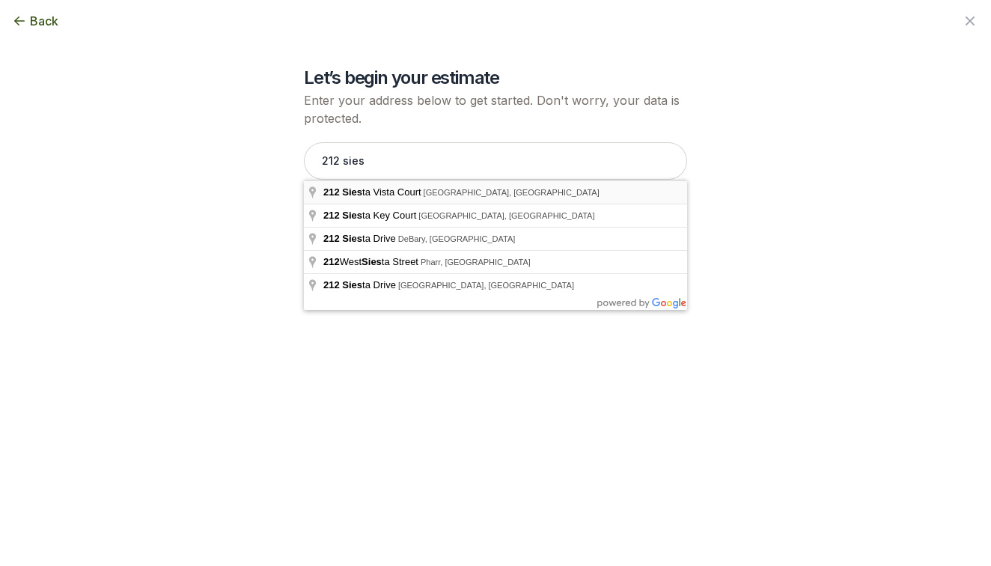
type input "[STREET_ADDRESS]"
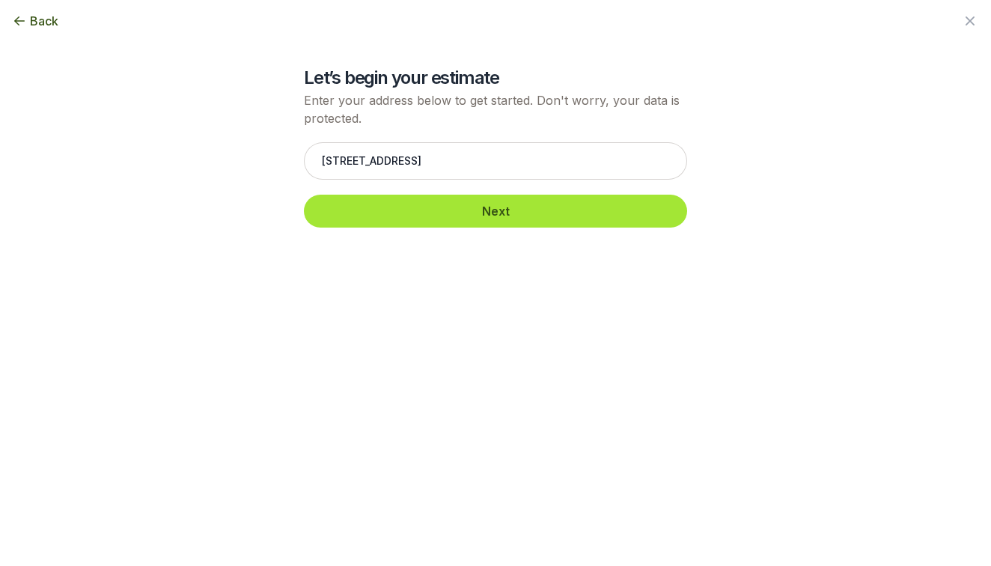
click at [379, 214] on button "Next" at bounding box center [495, 211] width 383 height 33
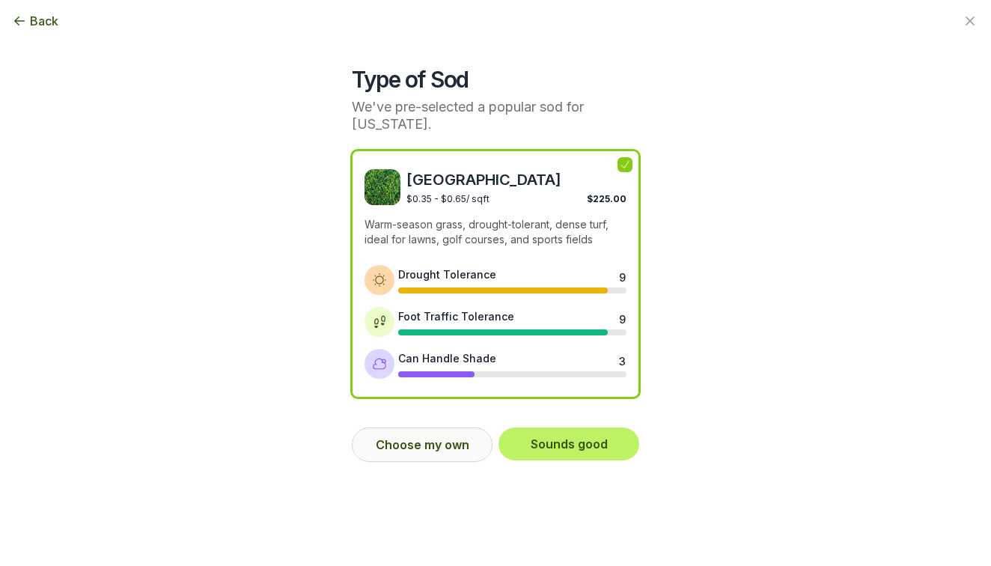
click at [395, 445] on button "Choose my own" at bounding box center [422, 444] width 141 height 34
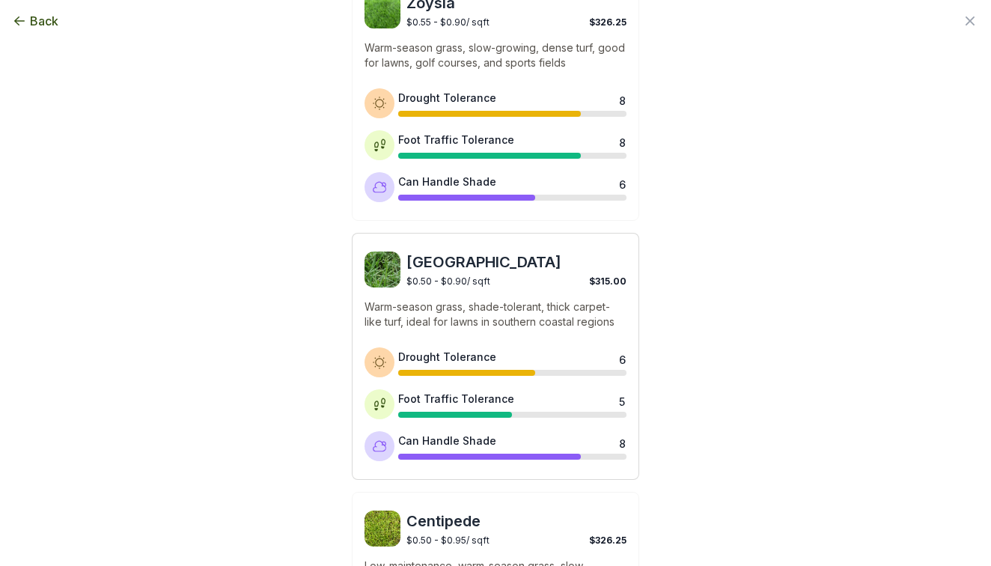
scroll to position [696, 0]
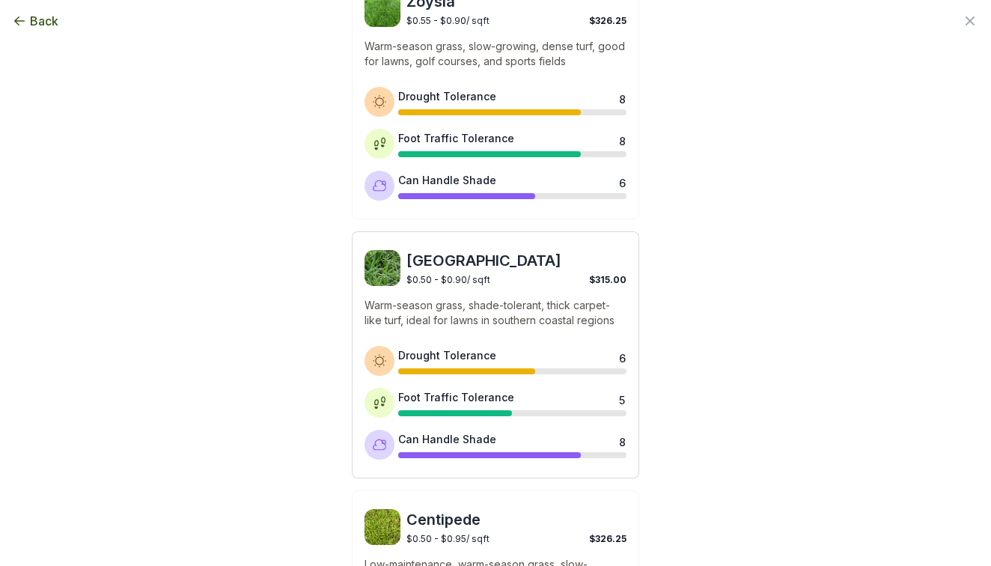
click at [401, 252] on div "St. Augustine $0.50 - $0.90 / sqft $315.00" at bounding box center [495, 268] width 262 height 36
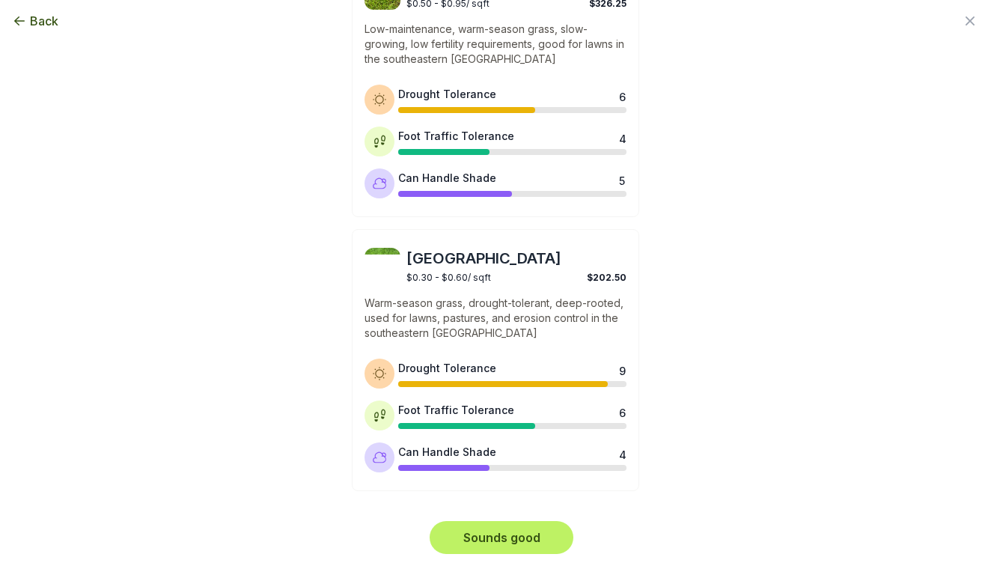
scroll to position [1230, 0]
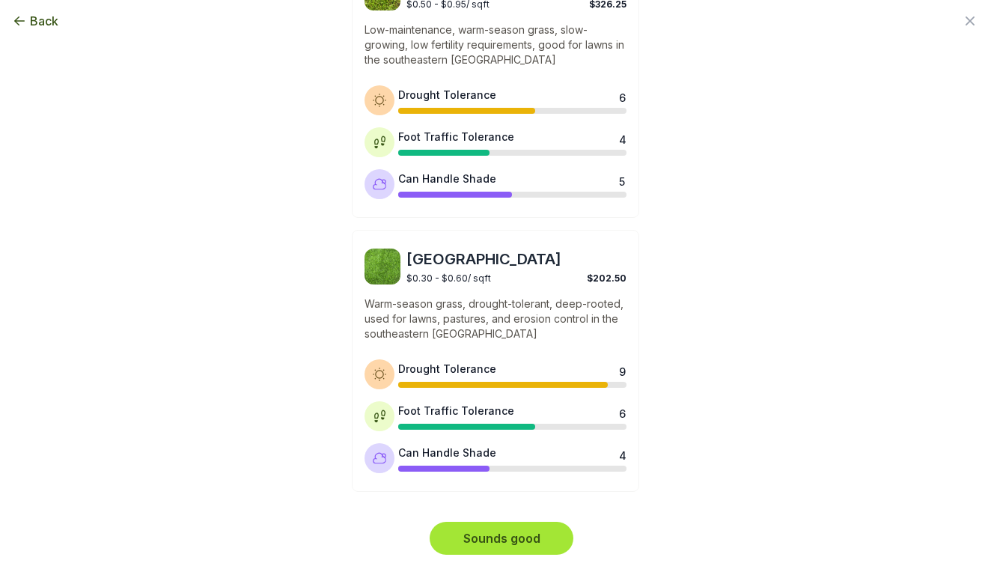
click at [545, 532] on button "Sounds good" at bounding box center [501, 538] width 144 height 33
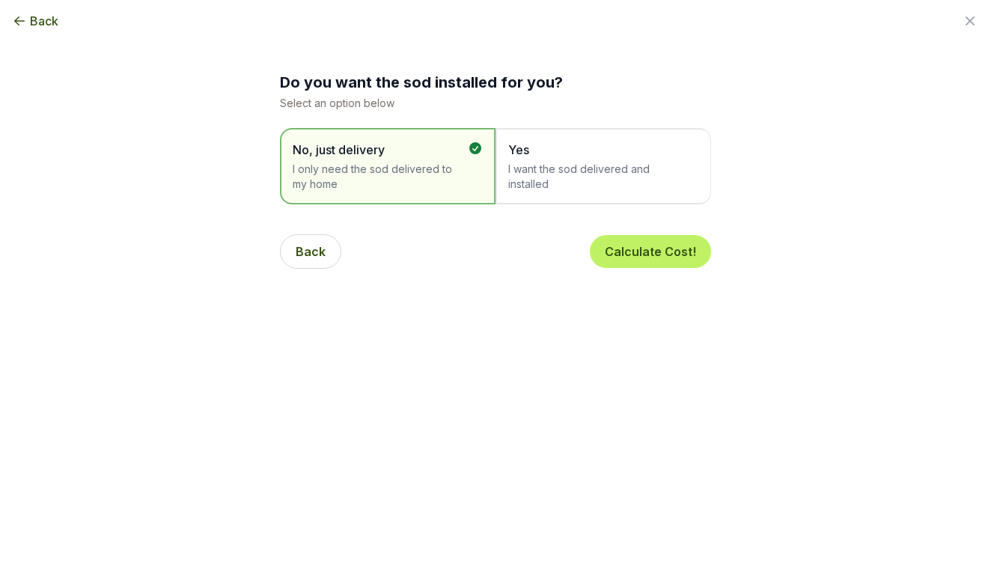
click at [584, 177] on span "I want the sod delivered and installed" at bounding box center [595, 177] width 175 height 30
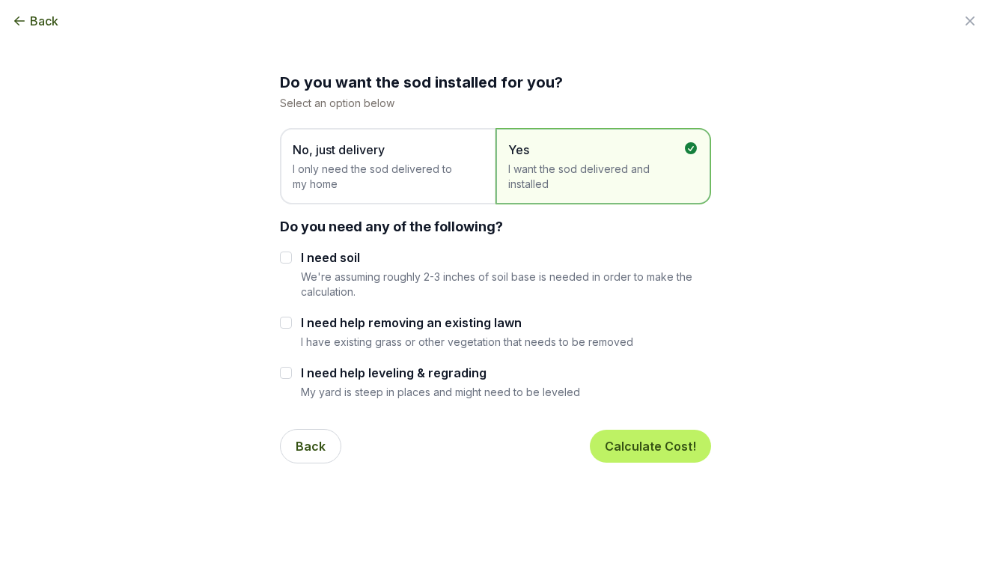
click at [483, 321] on label "I need help removing an existing lawn" at bounding box center [467, 323] width 332 height 18
click at [292, 321] on input "I need help removing an existing lawn" at bounding box center [286, 323] width 12 height 12
checkbox input "true"
click at [278, 258] on div "Do you want the sod installed for you? Select an option below No, just delivery…" at bounding box center [495, 237] width 814 height 475
click at [314, 264] on label "I need soil" at bounding box center [506, 257] width 410 height 18
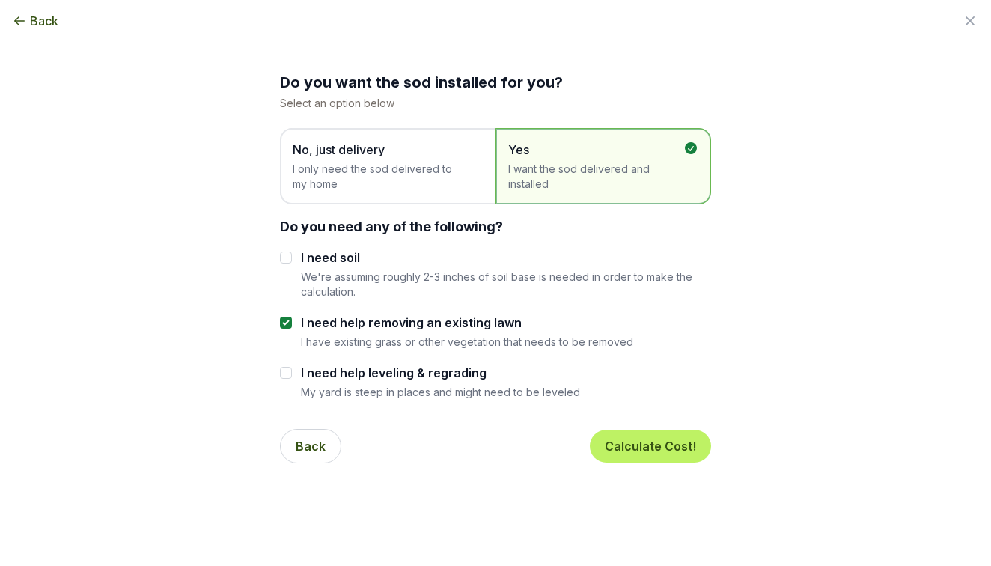
click at [292, 263] on input "I need soil" at bounding box center [286, 257] width 12 height 12
checkbox input "true"
click at [639, 445] on button "Calculate Cost!" at bounding box center [650, 445] width 121 height 33
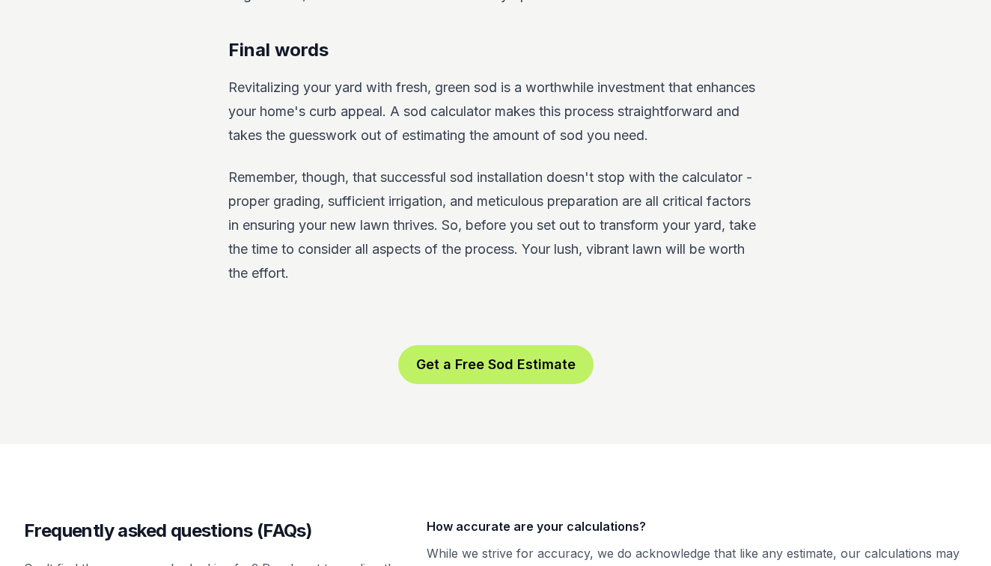
scroll to position [2717, 0]
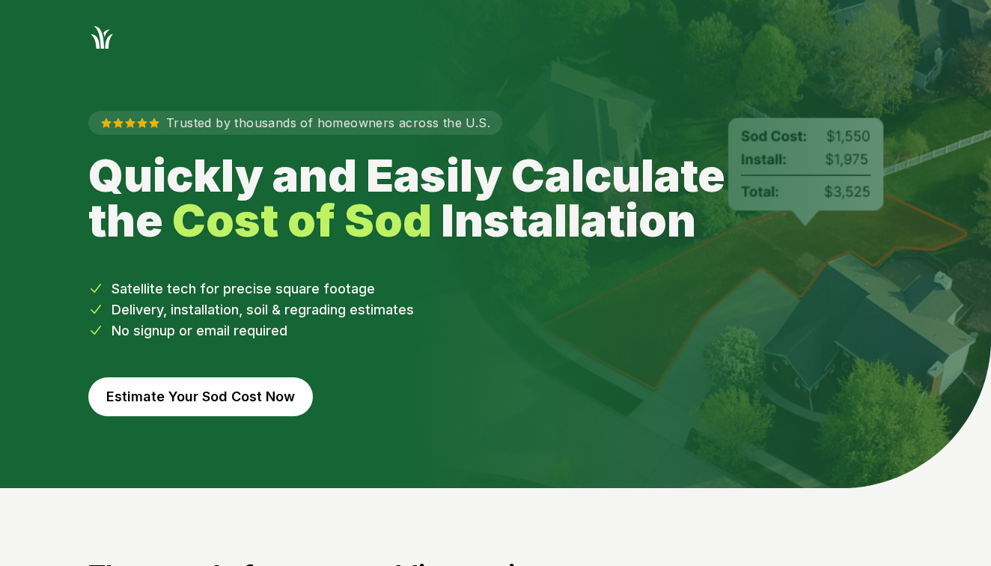
scroll to position [155, 0]
